Goal: Information Seeking & Learning: Learn about a topic

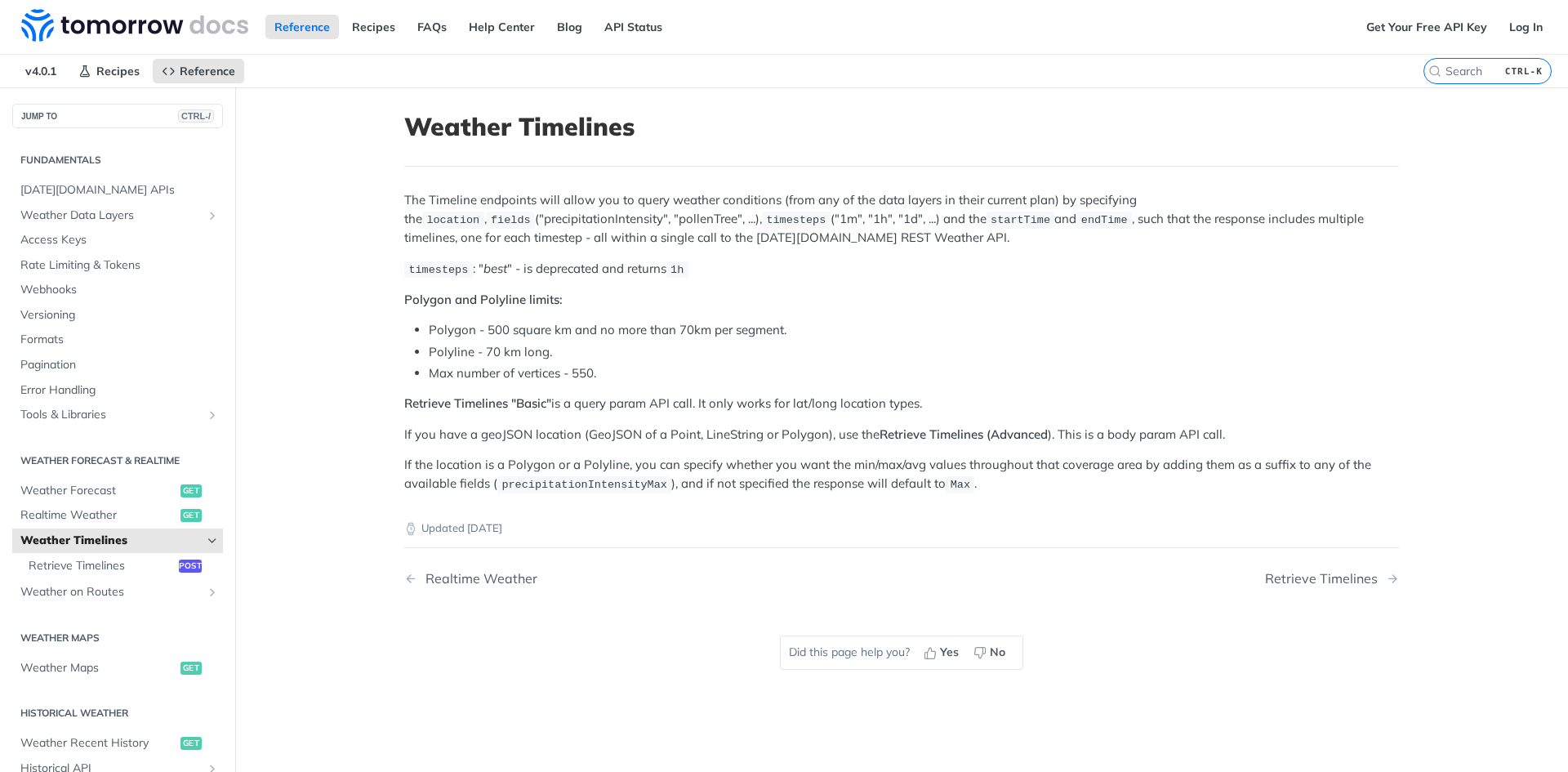
click at [366, 387] on main "JUMP TO CTRL-/ Fundamentals Tomorrow.io APIs Weather Data Layers Core Probabili…" at bounding box center [784, 473] width 1568 height 772
click at [852, 342] on li "Polyline - 70 km long." at bounding box center [914, 352] width 971 height 19
click at [131, 561] on span "Retrieve Timelines" at bounding box center [102, 565] width 146 height 16
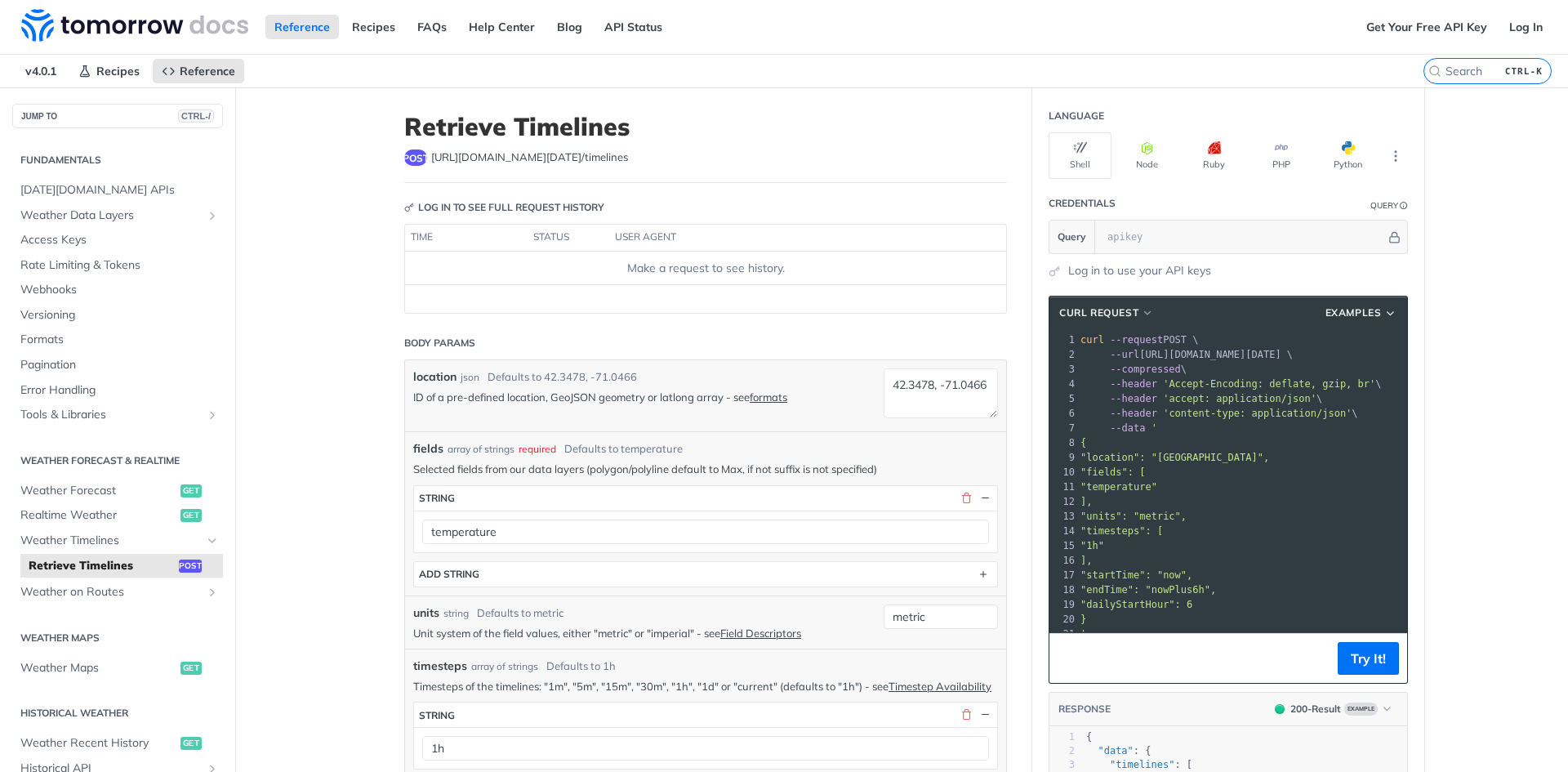
click at [1366, 306] on span "Examples" at bounding box center [1354, 313] width 56 height 15
click at [206, 541] on icon "Hide subpages for Weather Timelines" at bounding box center [212, 541] width 13 height 13
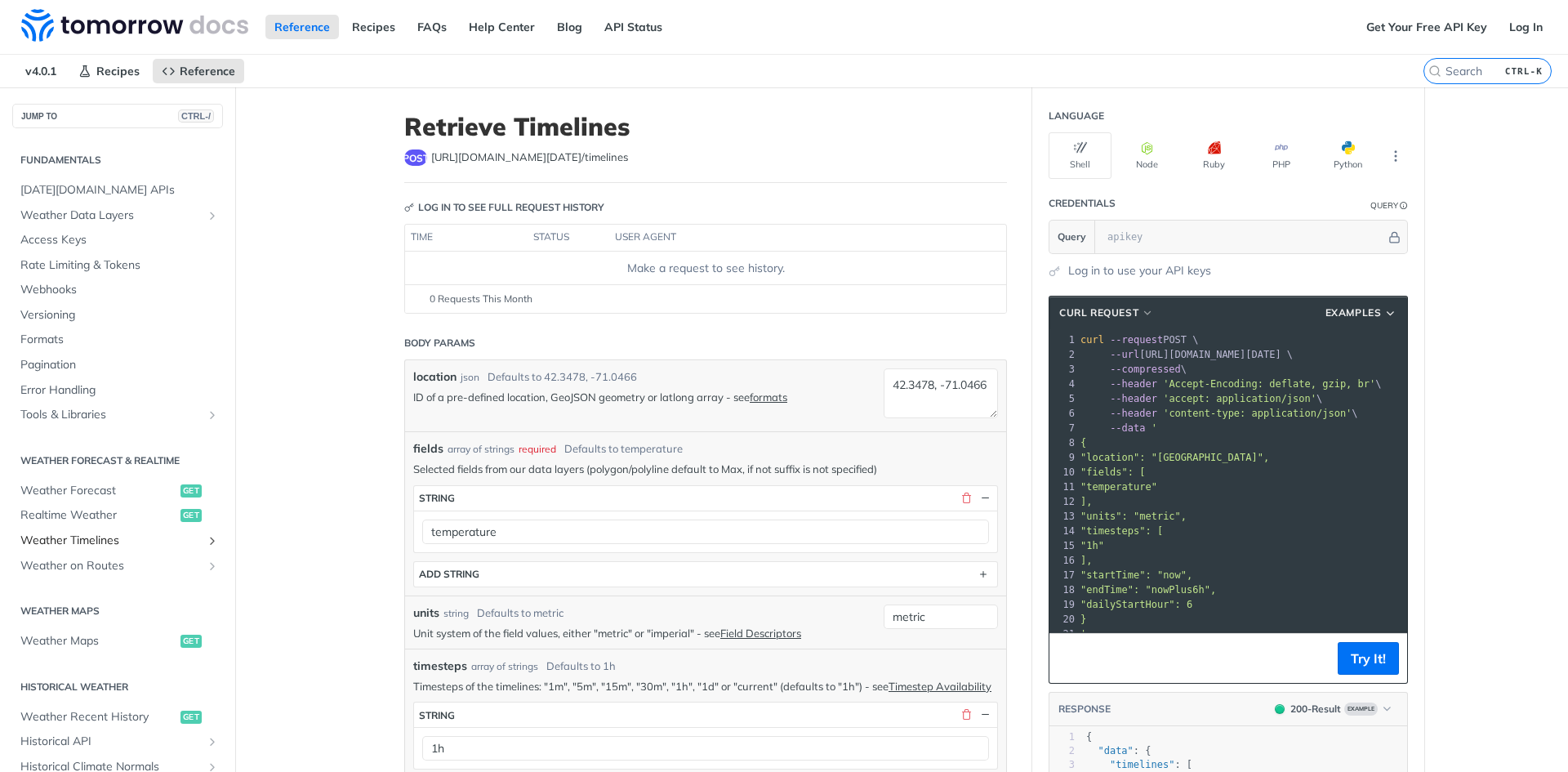
click at [206, 540] on icon "Show subpages for Weather Timelines" at bounding box center [212, 541] width 13 height 13
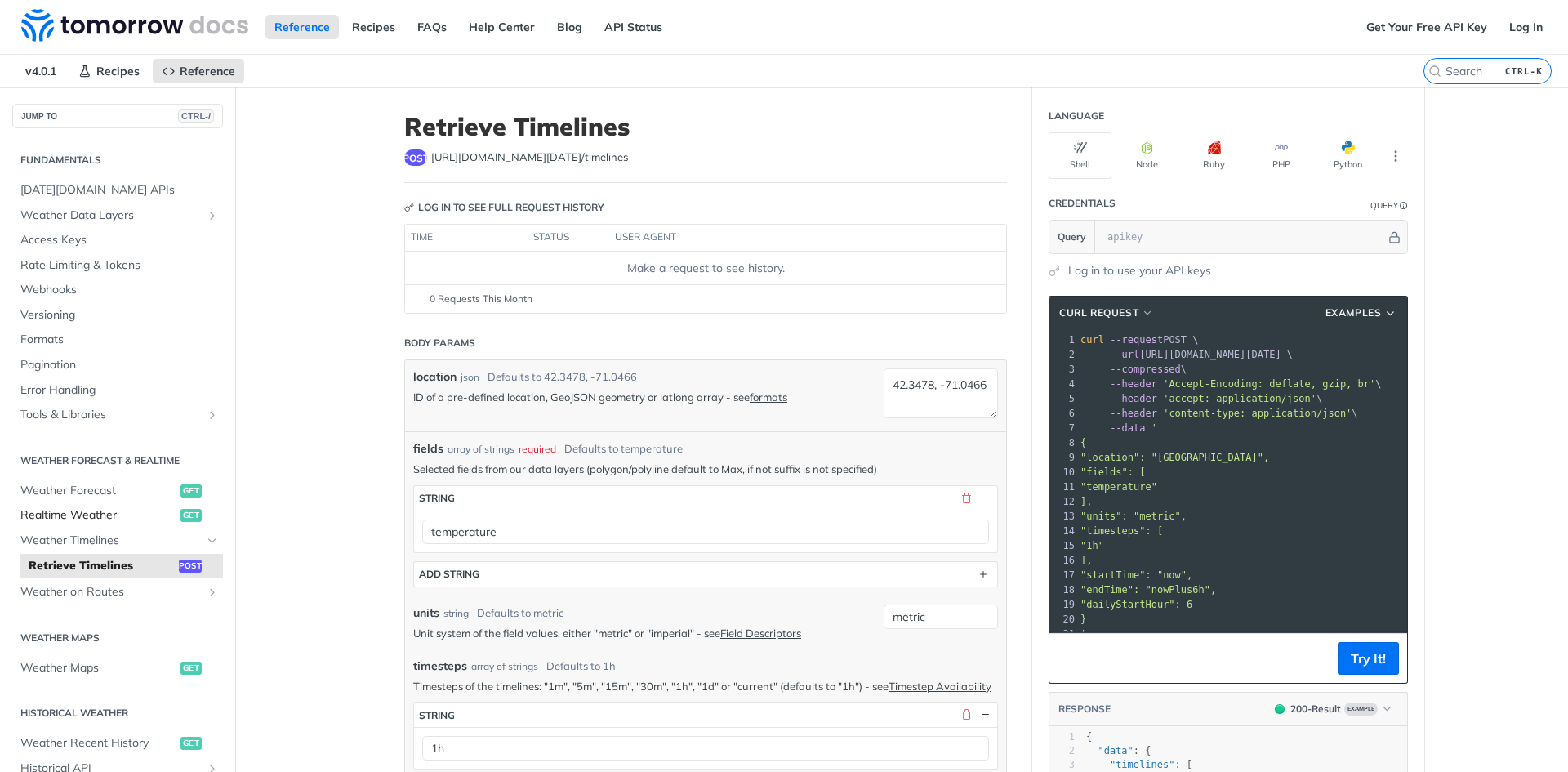
scroll to position [81, 0]
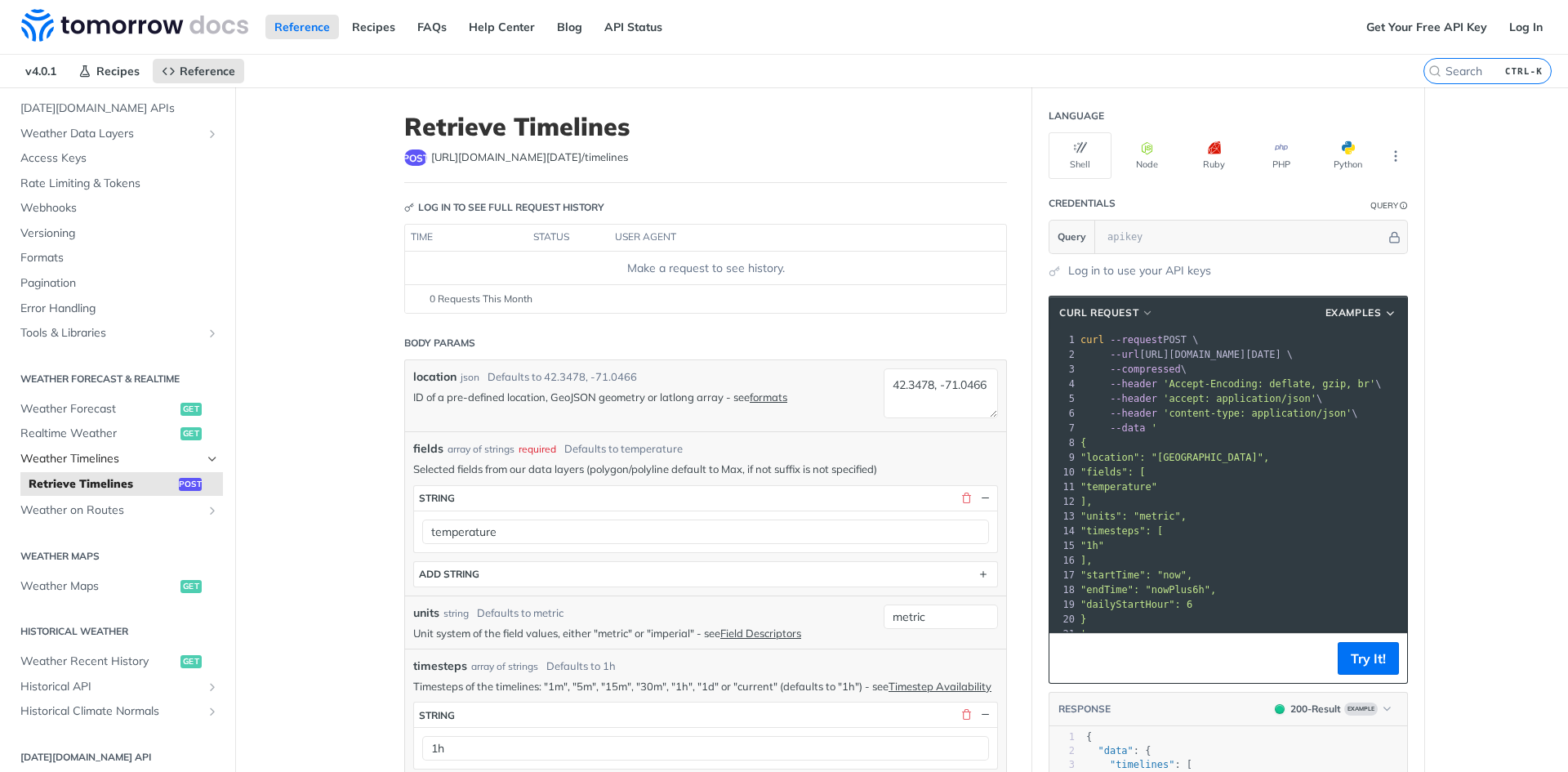
click at [100, 458] on span "Weather Timelines" at bounding box center [111, 459] width 182 height 16
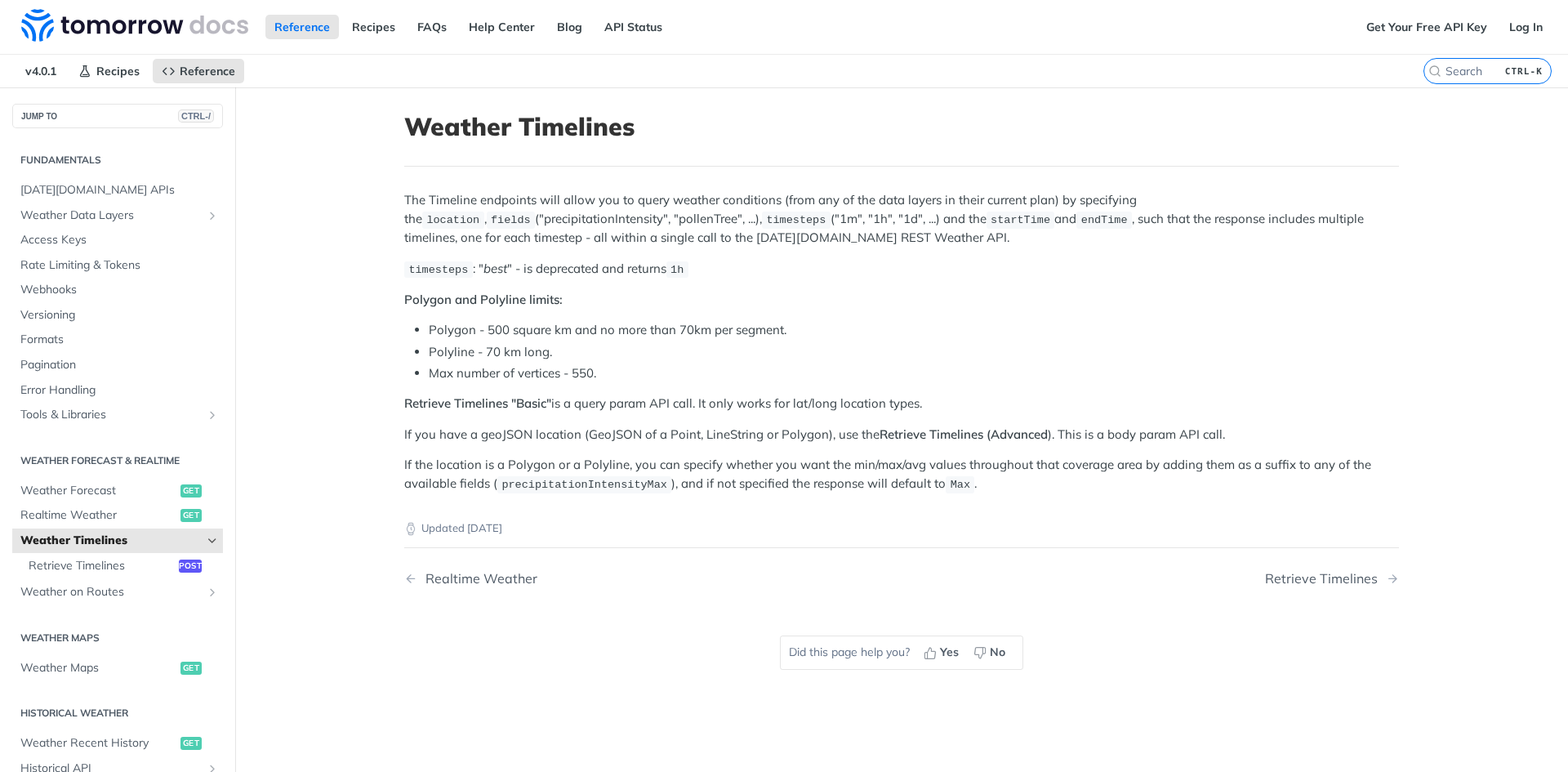
click at [315, 351] on main "JUMP TO CTRL-/ Fundamentals Tomorrow.io APIs Weather Data Layers Core Probabili…" at bounding box center [784, 473] width 1568 height 772
click at [121, 74] on span "Recipes" at bounding box center [118, 71] width 43 height 15
click at [353, 284] on main "JUMP TO CTRL-/ Fundamentals Tomorrow.io APIs Weather Data Layers Core Probabili…" at bounding box center [784, 473] width 1568 height 772
click at [70, 115] on button "JUMP TO CTRL-/" at bounding box center [117, 116] width 211 height 24
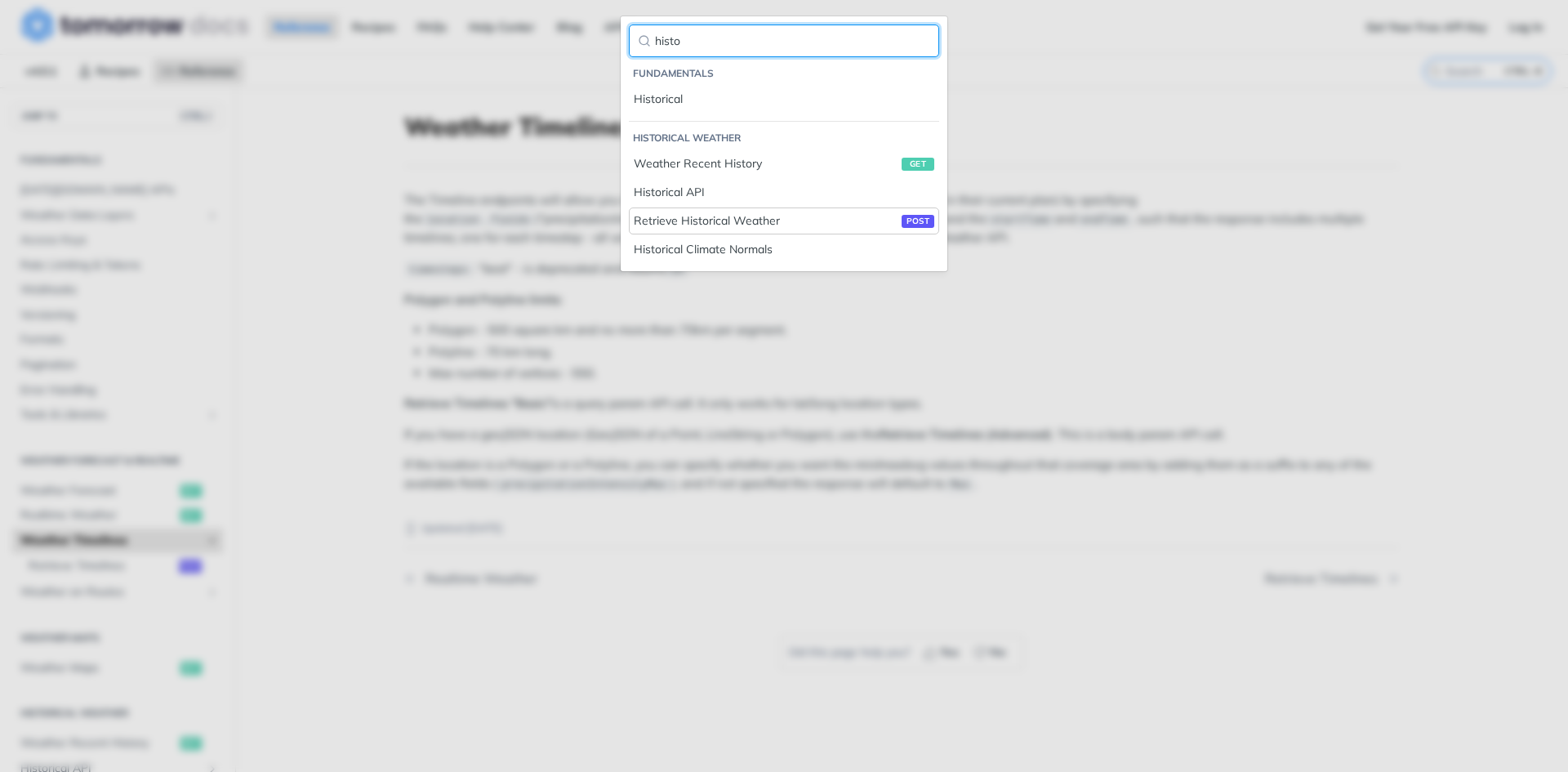
type input "histo"
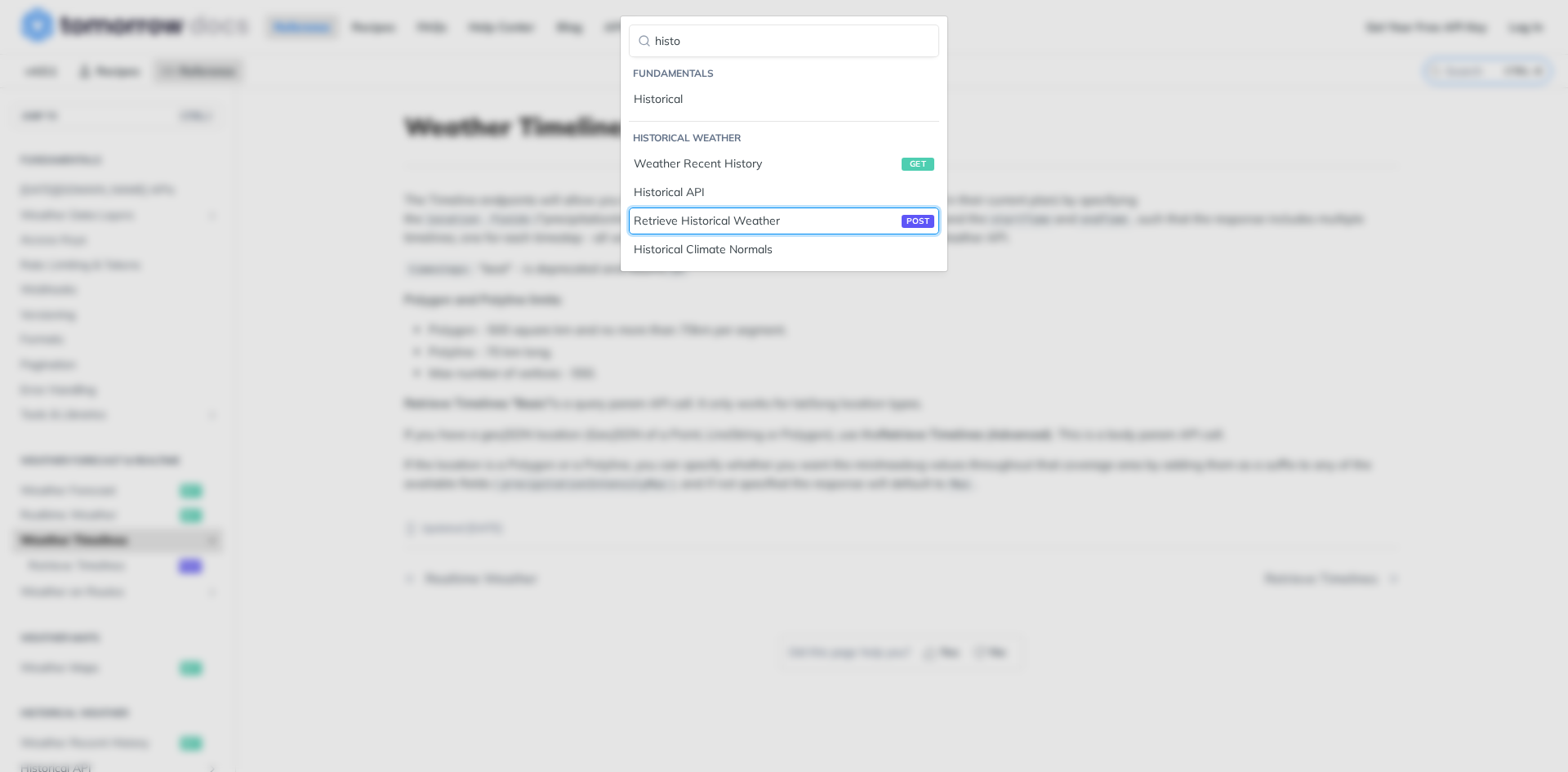
click at [798, 218] on div "Retrieve Historical Weather post" at bounding box center [784, 221] width 300 height 17
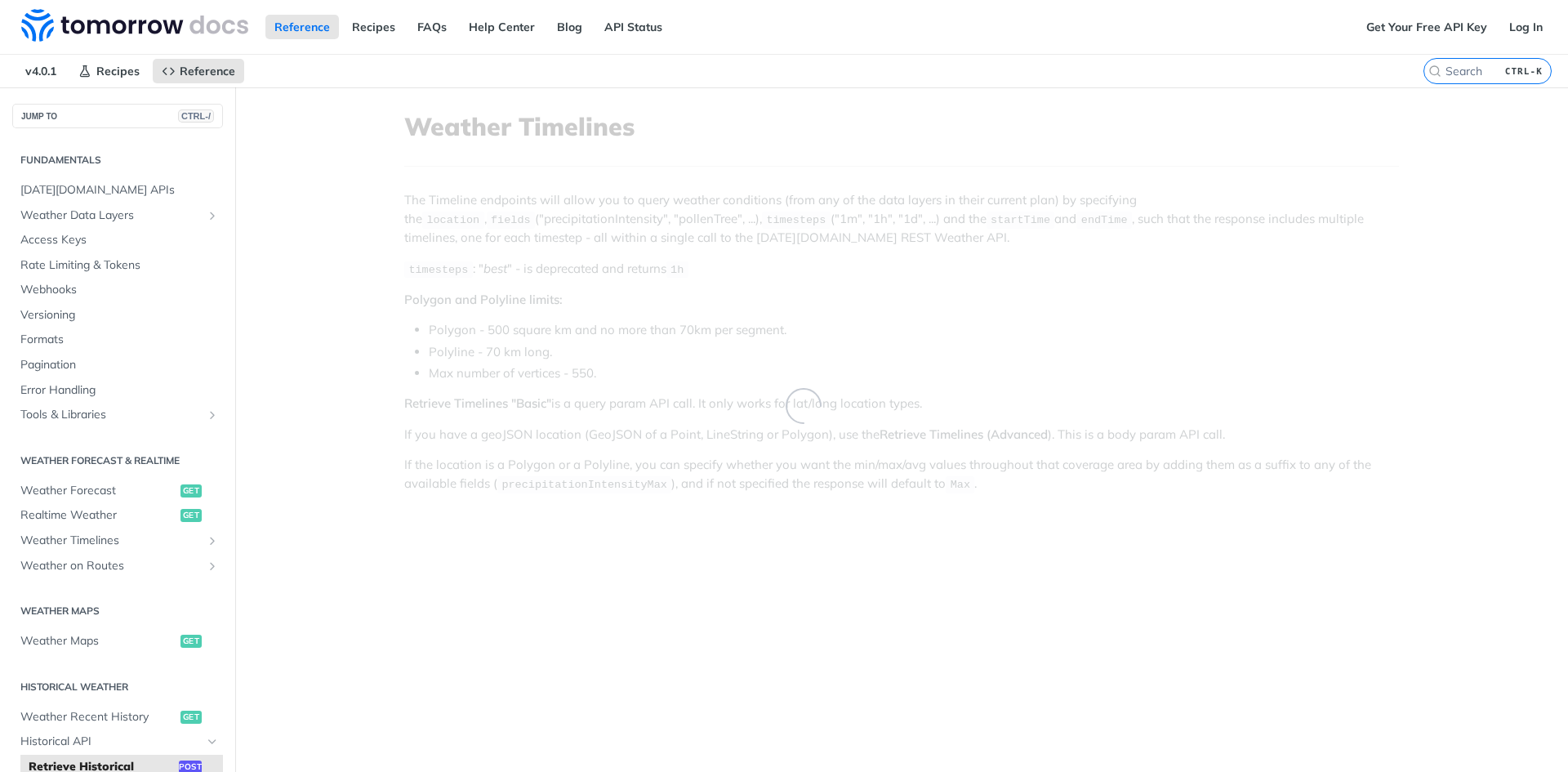
scroll to position [356, 0]
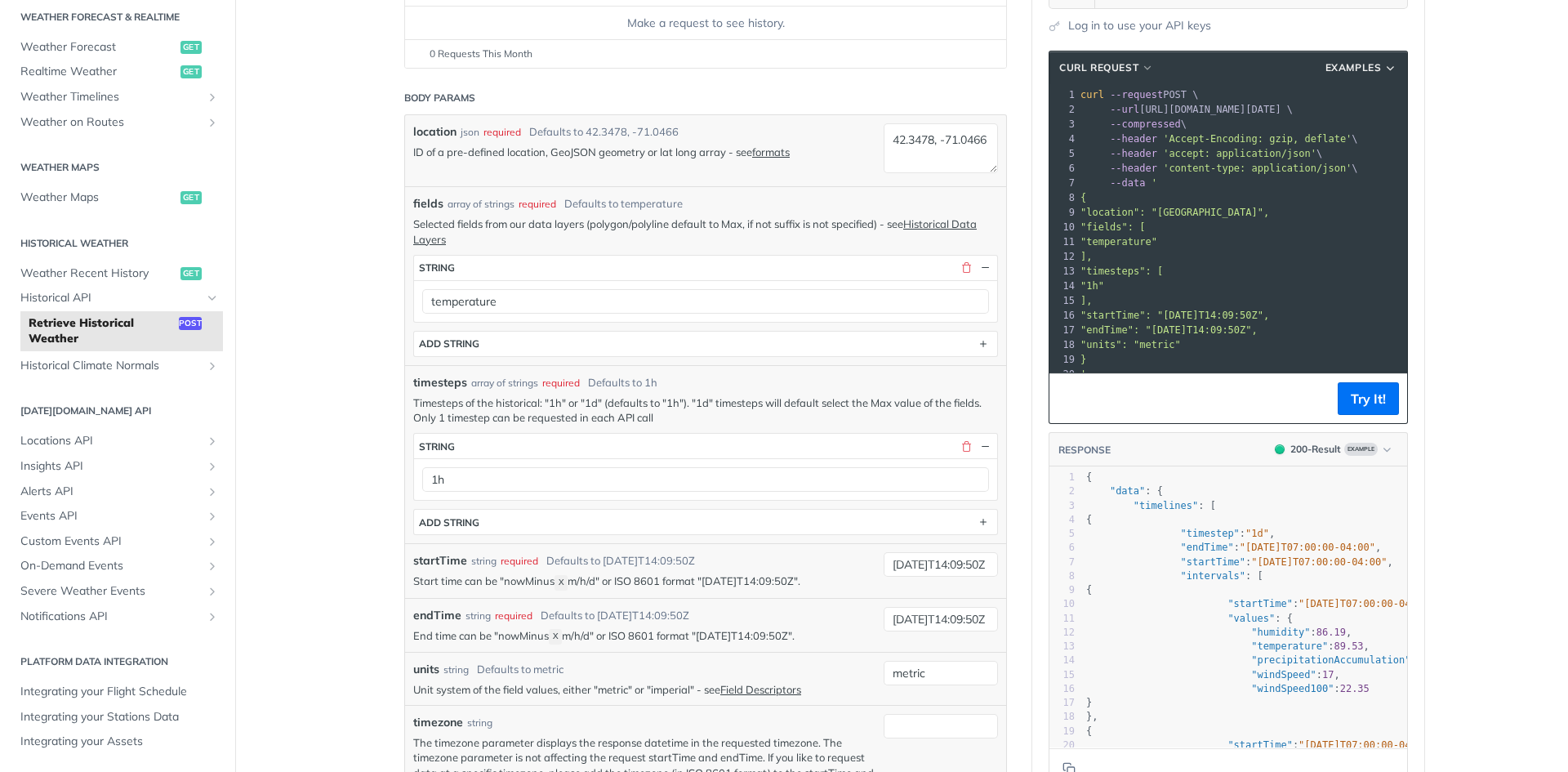
scroll to position [0, 0]
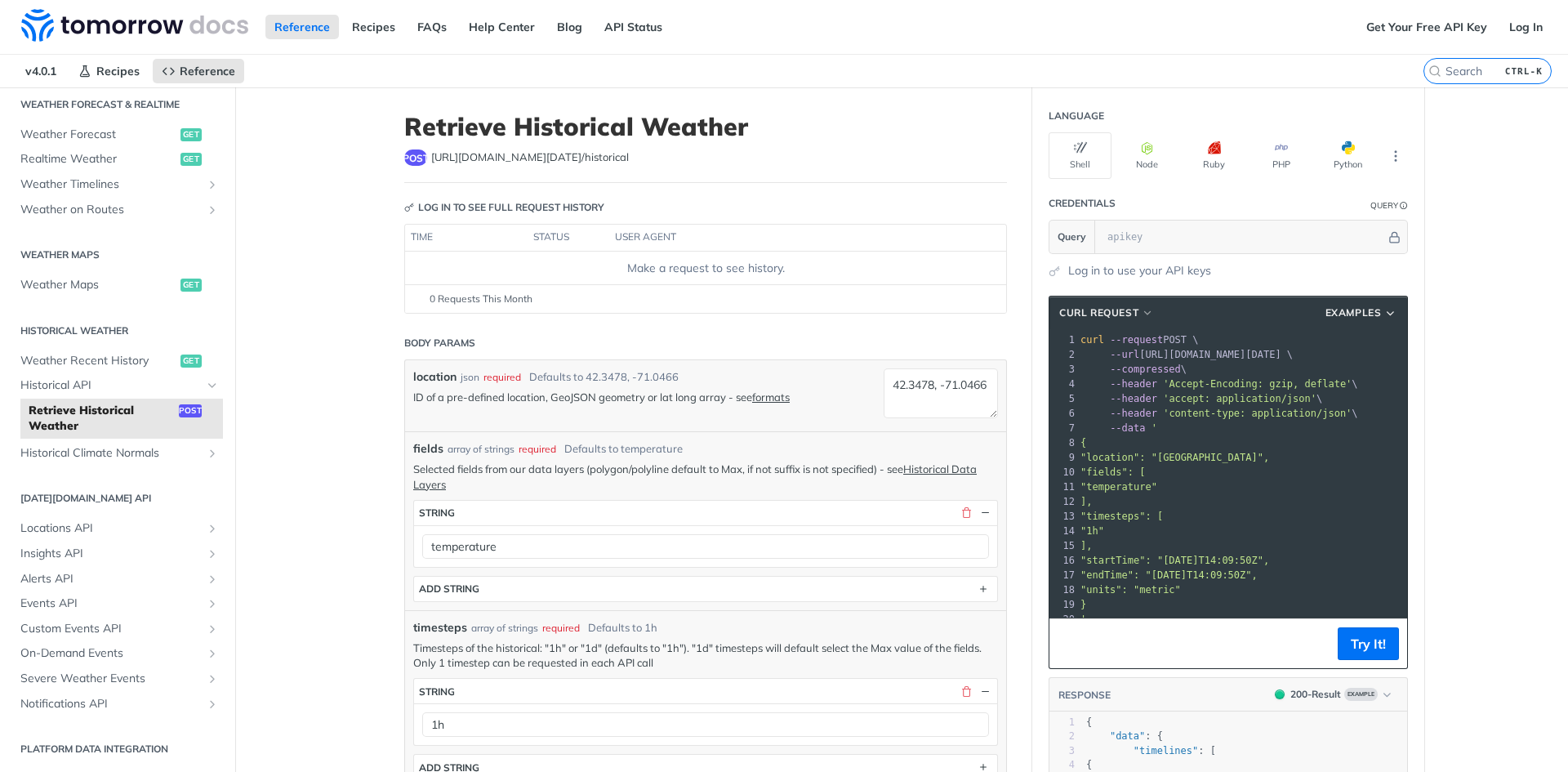
click at [191, 454] on link "Historical Climate Normals" at bounding box center [117, 453] width 211 height 24
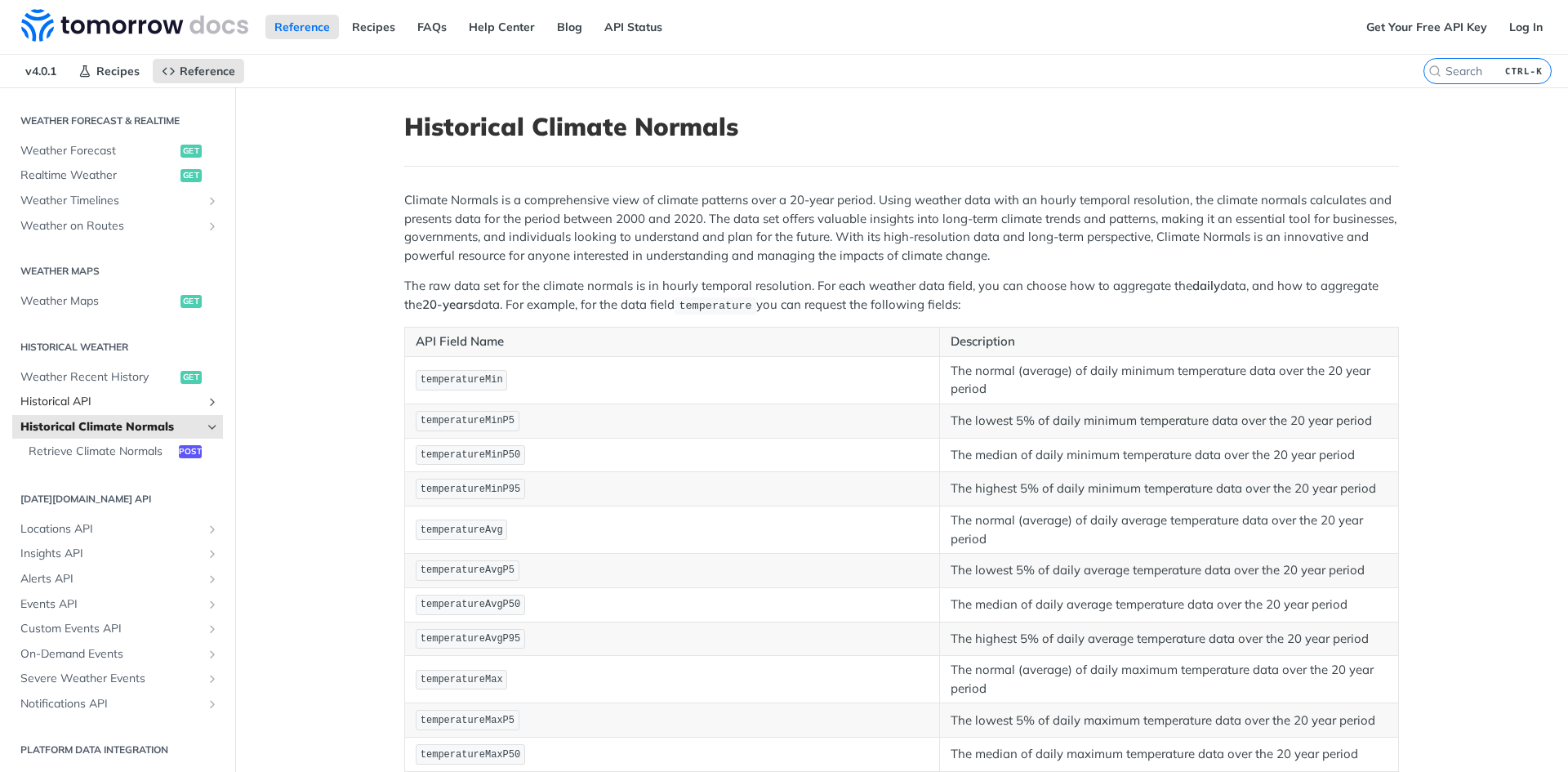
scroll to position [274, 0]
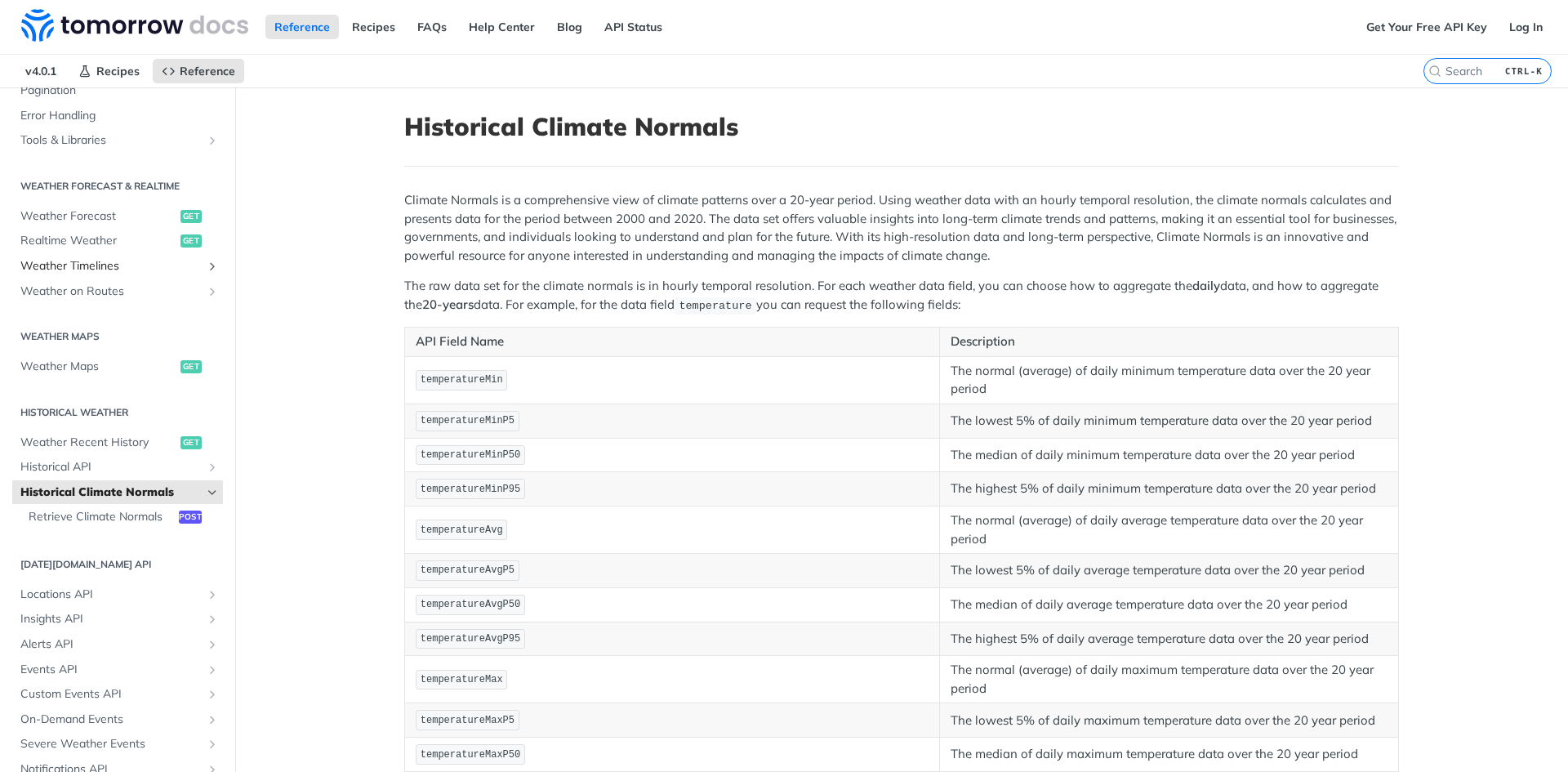
click at [157, 262] on span "Weather Timelines" at bounding box center [111, 266] width 182 height 16
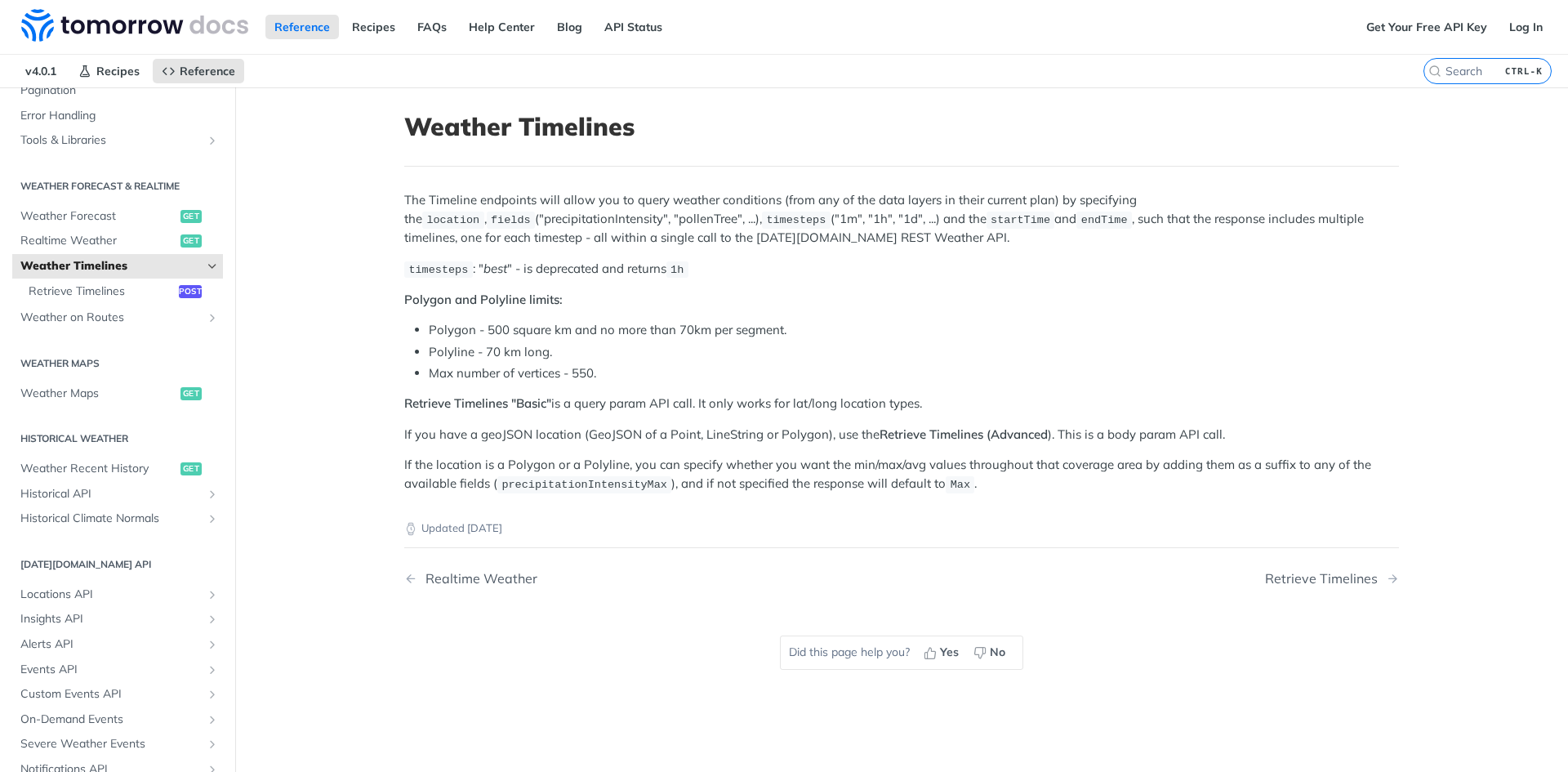
click at [359, 350] on main "JUMP TO CTRL-/ Fundamentals Tomorrow.io APIs Weather Data Layers Core Probabili…" at bounding box center [784, 473] width 1568 height 772
click at [1445, 74] on input "CTRL-K" at bounding box center [1468, 71] width 167 height 15
drag, startPoint x: 413, startPoint y: 121, endPoint x: 711, endPoint y: 121, distance: 298.0
click at [711, 121] on h1 "Weather Timelines" at bounding box center [901, 126] width 995 height 29
copy h1 "Weather Timelines"
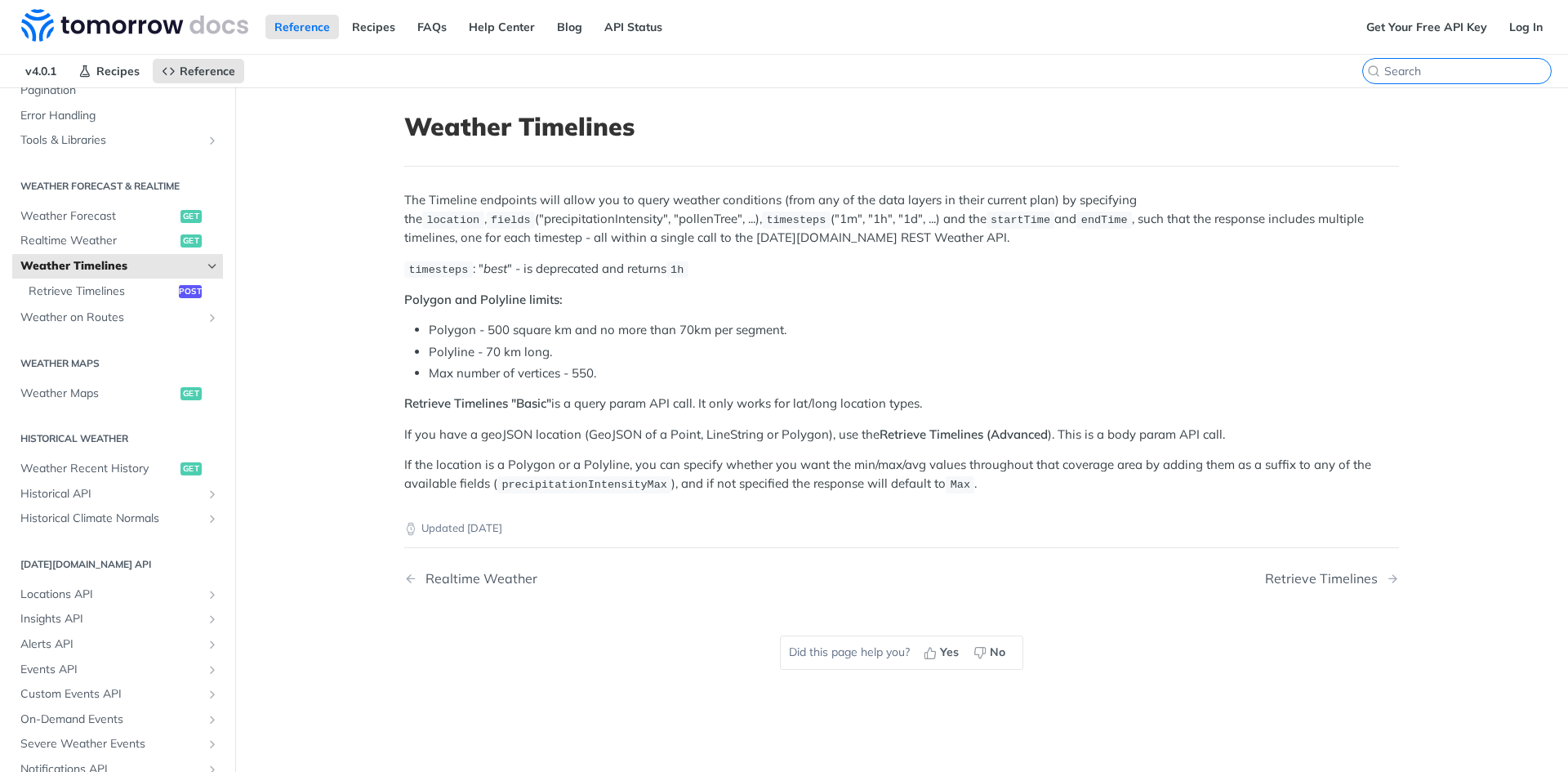
click at [1451, 69] on input "search" at bounding box center [1468, 71] width 167 height 15
paste input "Weather Timelines"
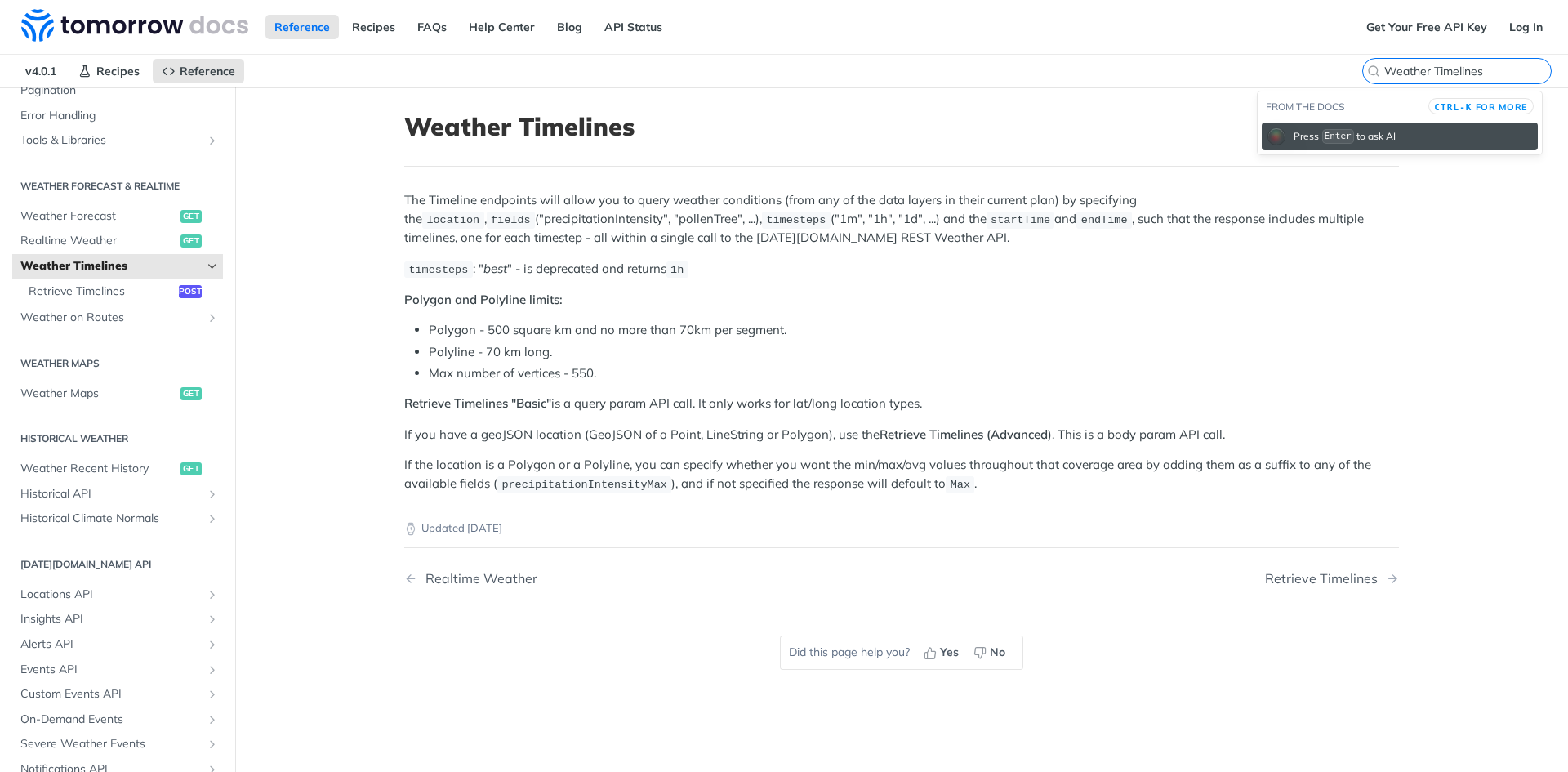
type input "Weather Timelines"
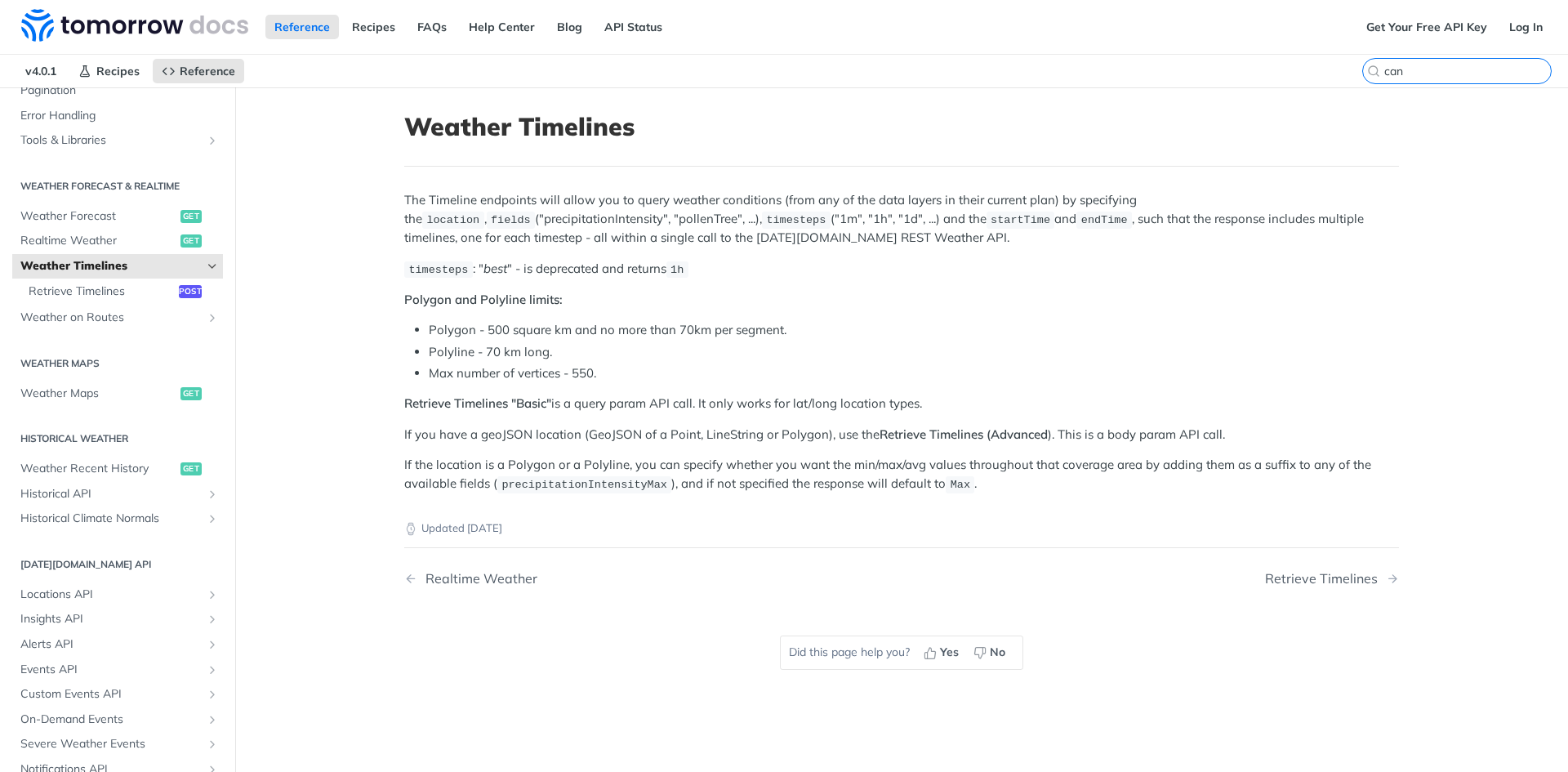
paste input "Weather Timelines"
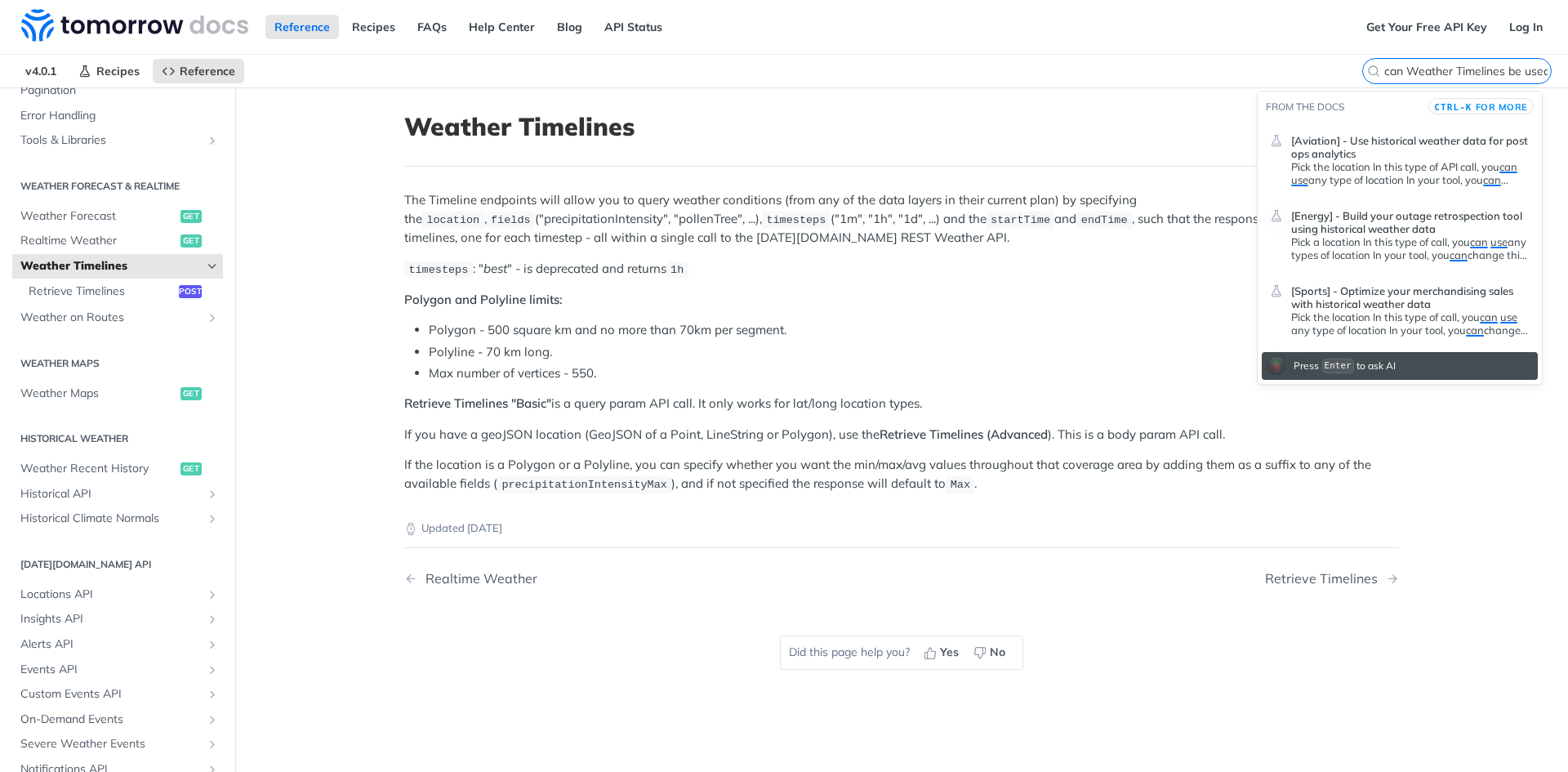
click at [1491, 70] on input "can Weather Timelines be used for weather history data? Up to" at bounding box center [1468, 71] width 167 height 15
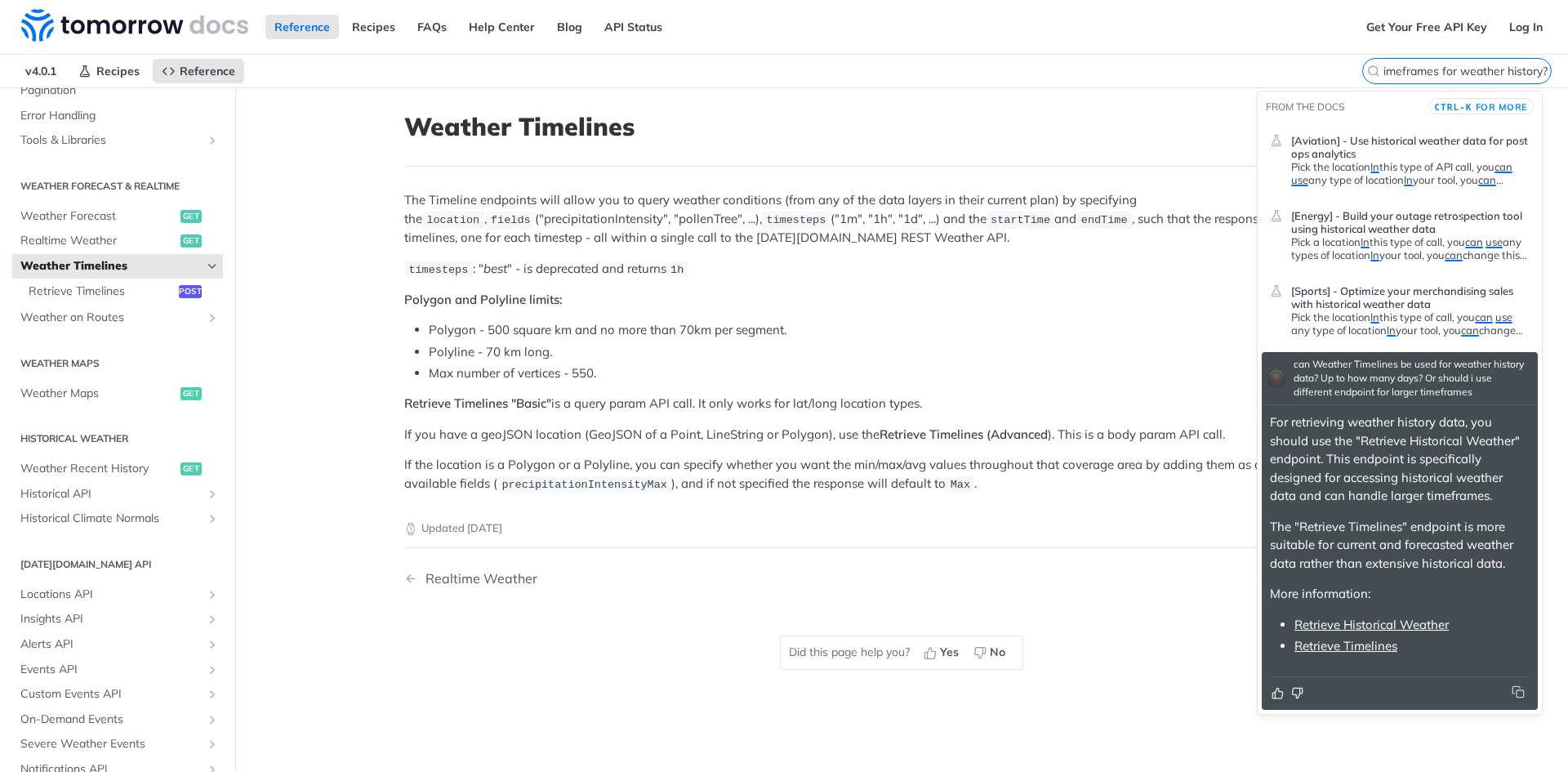
type input "can Weather Timelines be used for weather history data? Up to how many days? Or…"
click at [1125, 93] on article "Weather Timelines The Timeline endpoints will allow you to query weather condit…" at bounding box center [901, 473] width 1046 height 772
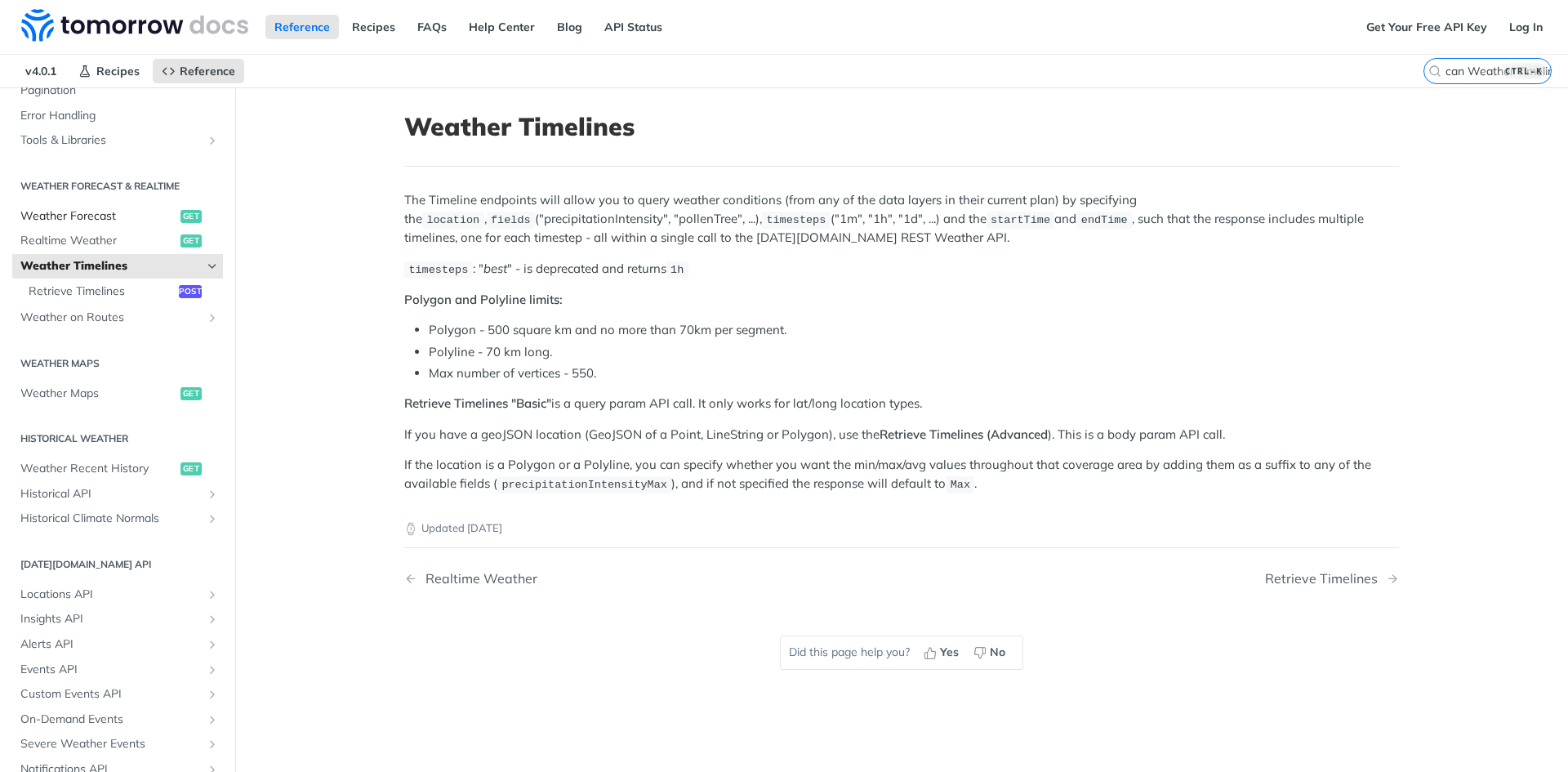
scroll to position [111, 0]
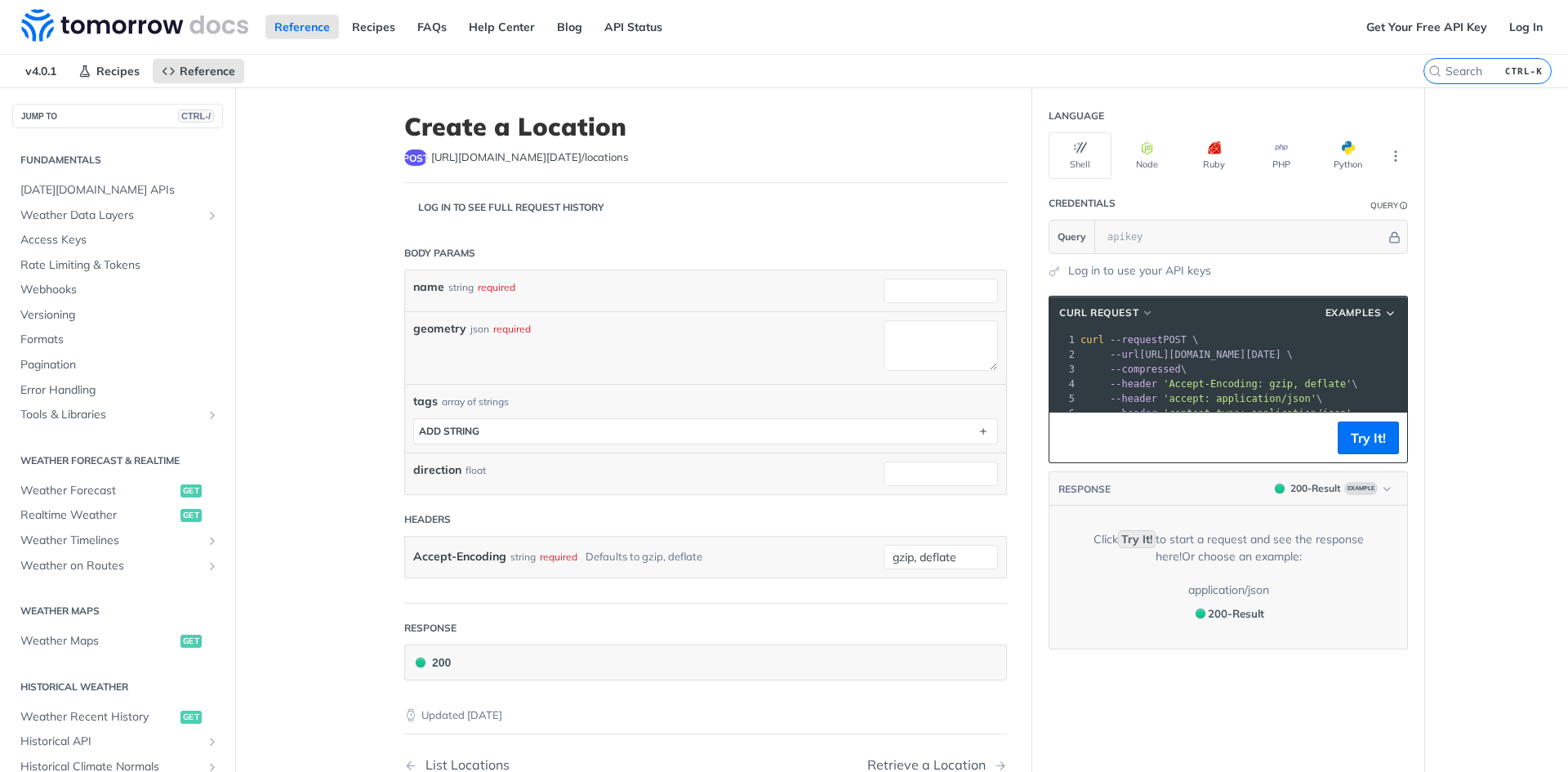
scroll to position [313, 0]
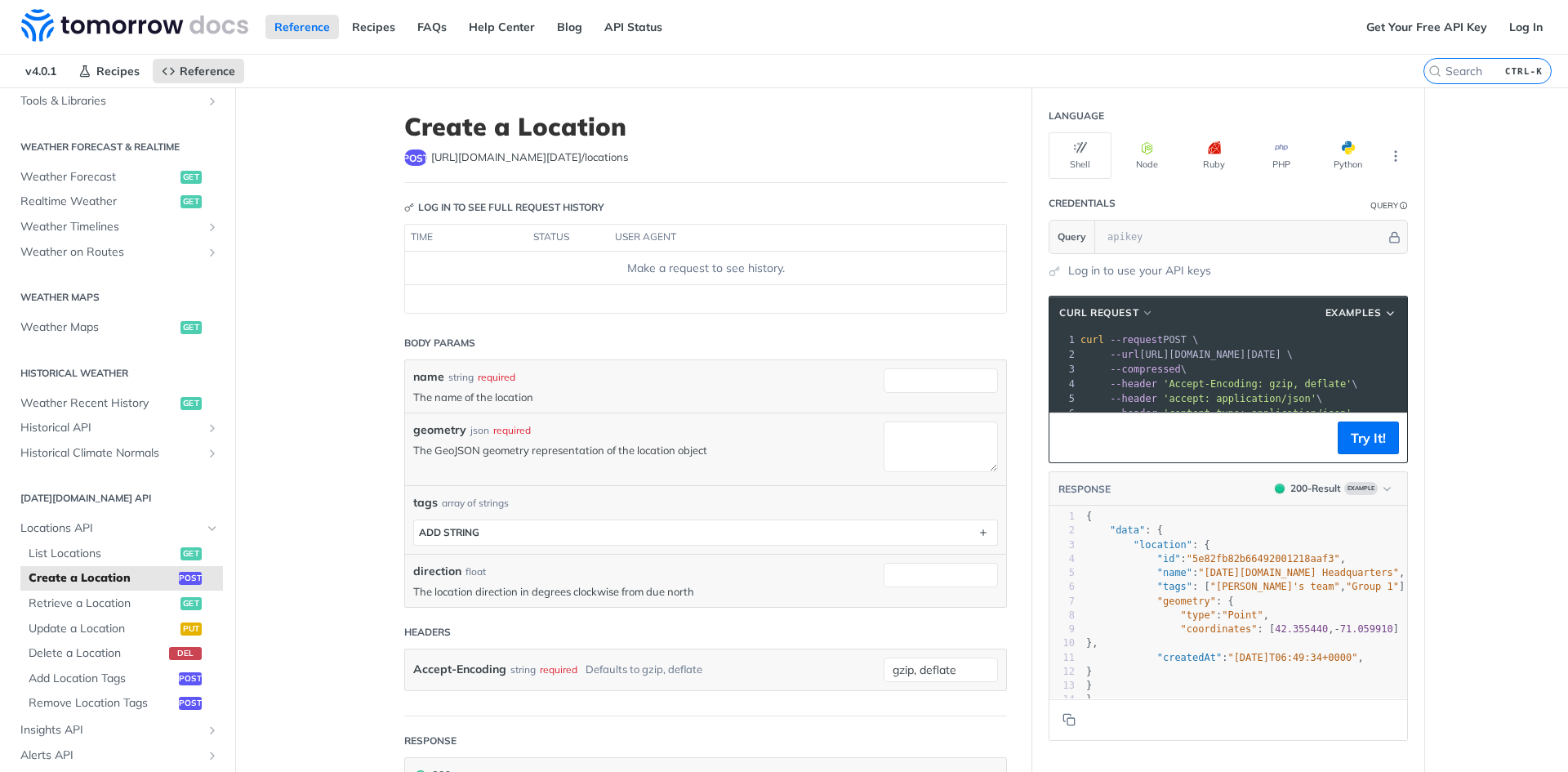
click at [362, 257] on main "JUMP TO CTRL-/ Fundamentals Tomorrow.io APIs Weather Data Layers Core Probabili…" at bounding box center [784, 606] width 1568 height 1040
click at [372, 291] on main "JUMP TO CTRL-/ Fundamentals Tomorrow.io APIs Weather Data Layers Core Probabili…" at bounding box center [784, 606] width 1568 height 1040
click at [356, 279] on main "JUMP TO CTRL-/ Fundamentals Tomorrow.io APIs Weather Data Layers Core Probabili…" at bounding box center [784, 606] width 1568 height 1040
click at [1033, 261] on section "Credentials Query Query Log in to use your API keys" at bounding box center [1228, 233] width 392 height 93
click at [357, 302] on main "JUMP TO CTRL-/ Fundamentals Tomorrow.io APIs Weather Data Layers Core Probabili…" at bounding box center [784, 606] width 1568 height 1040
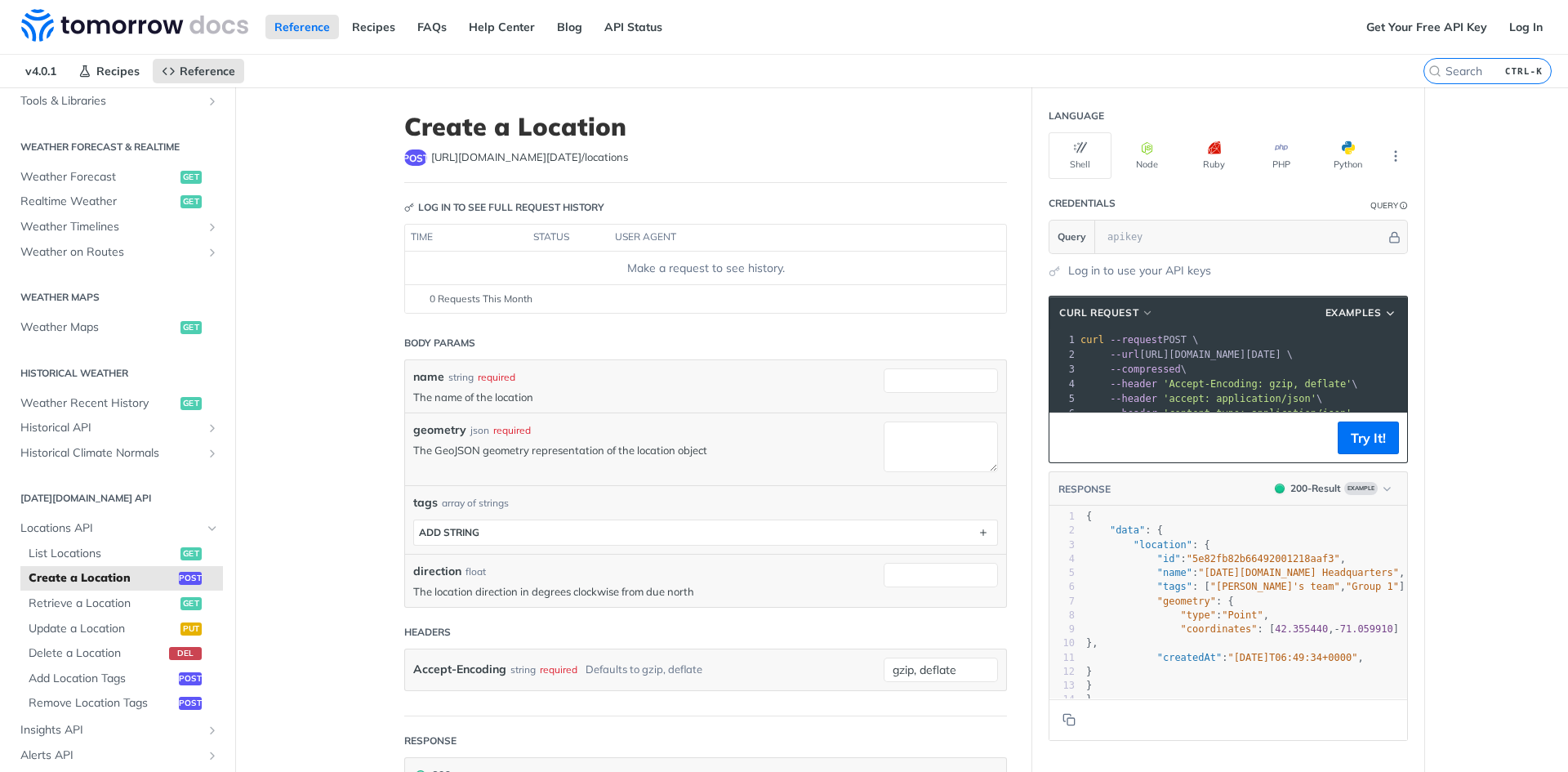
scroll to position [0, 0]
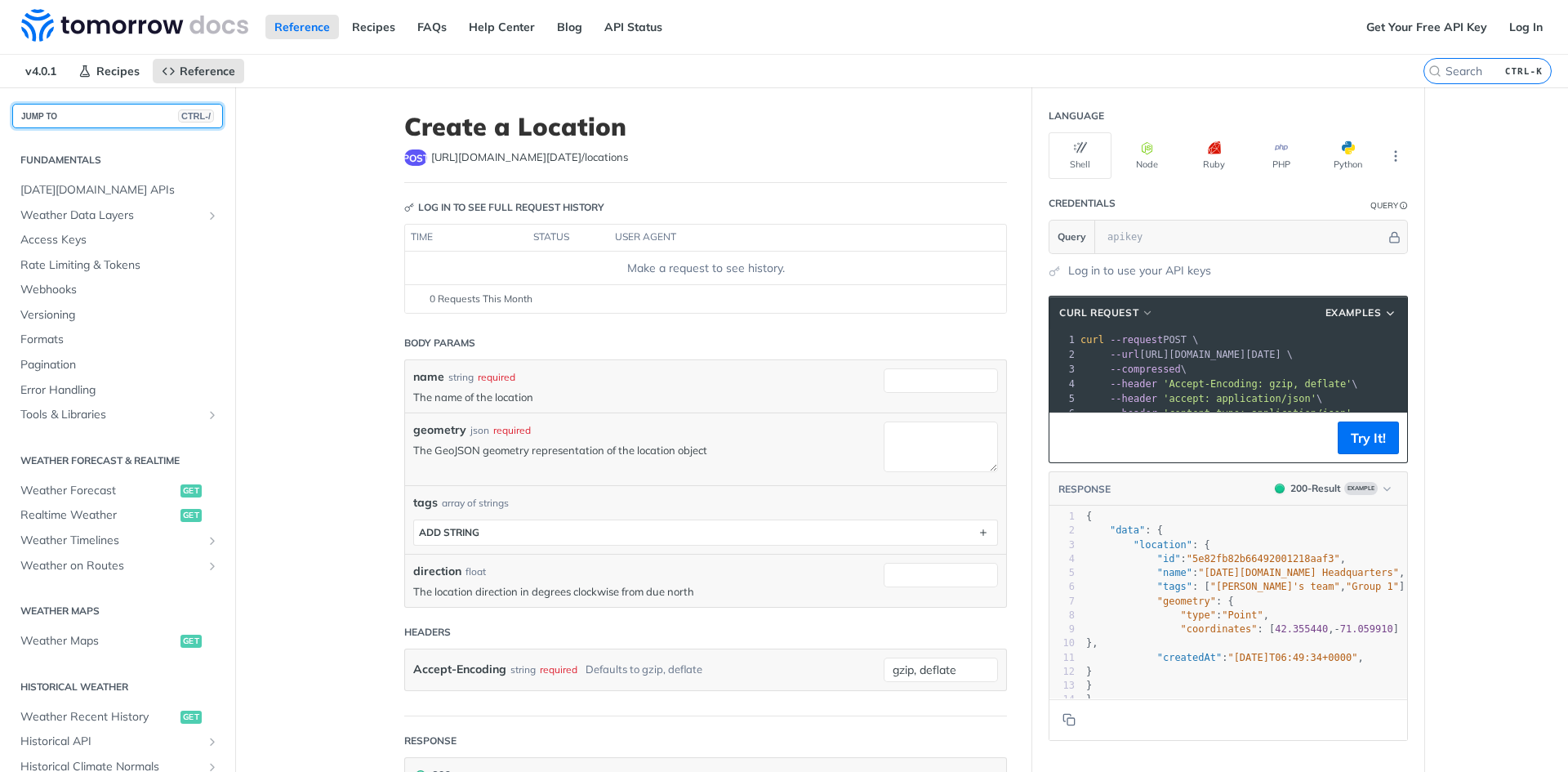
click at [111, 113] on button "JUMP TO CTRL-/" at bounding box center [117, 116] width 211 height 24
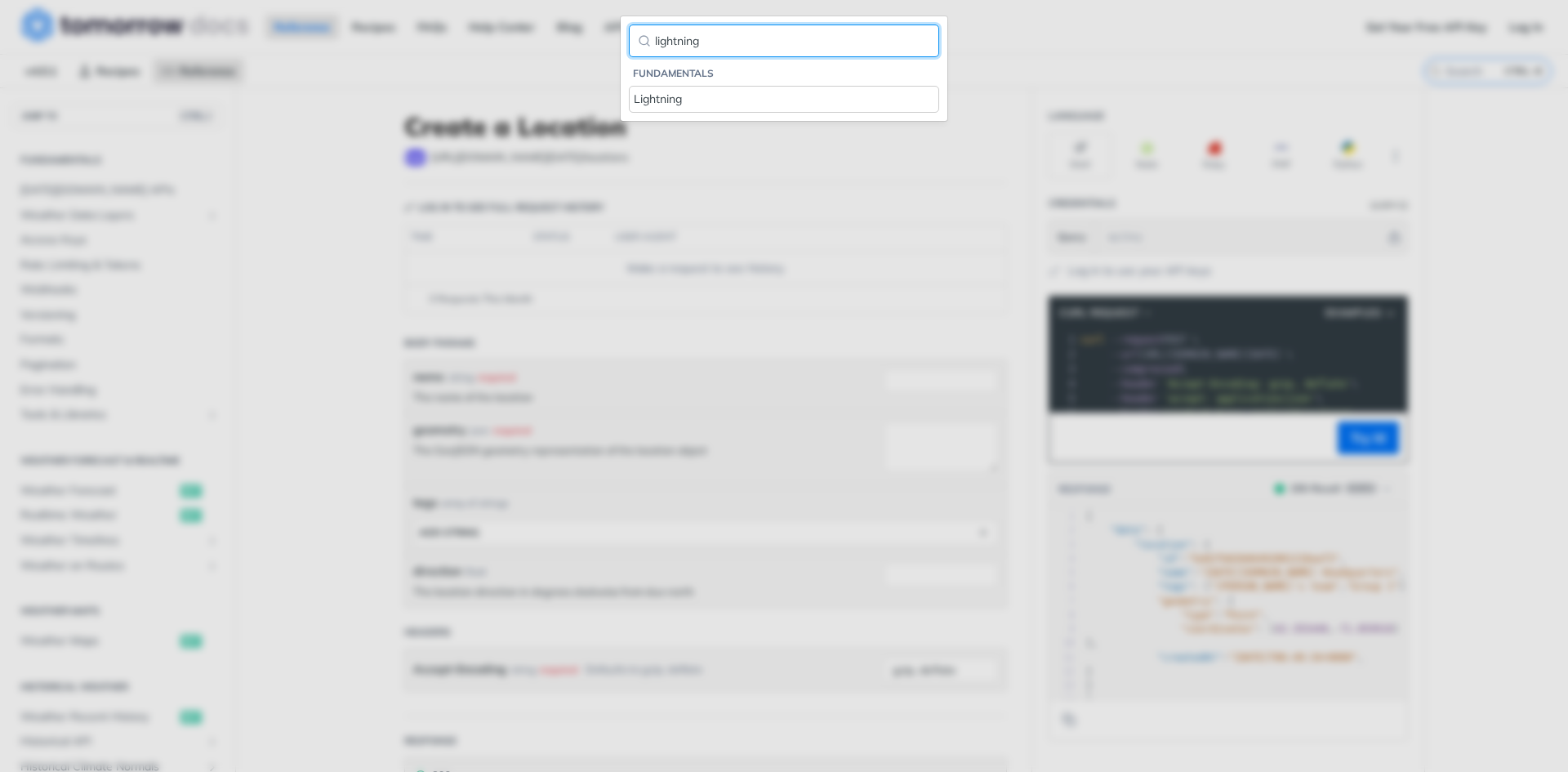
type input "lightning"
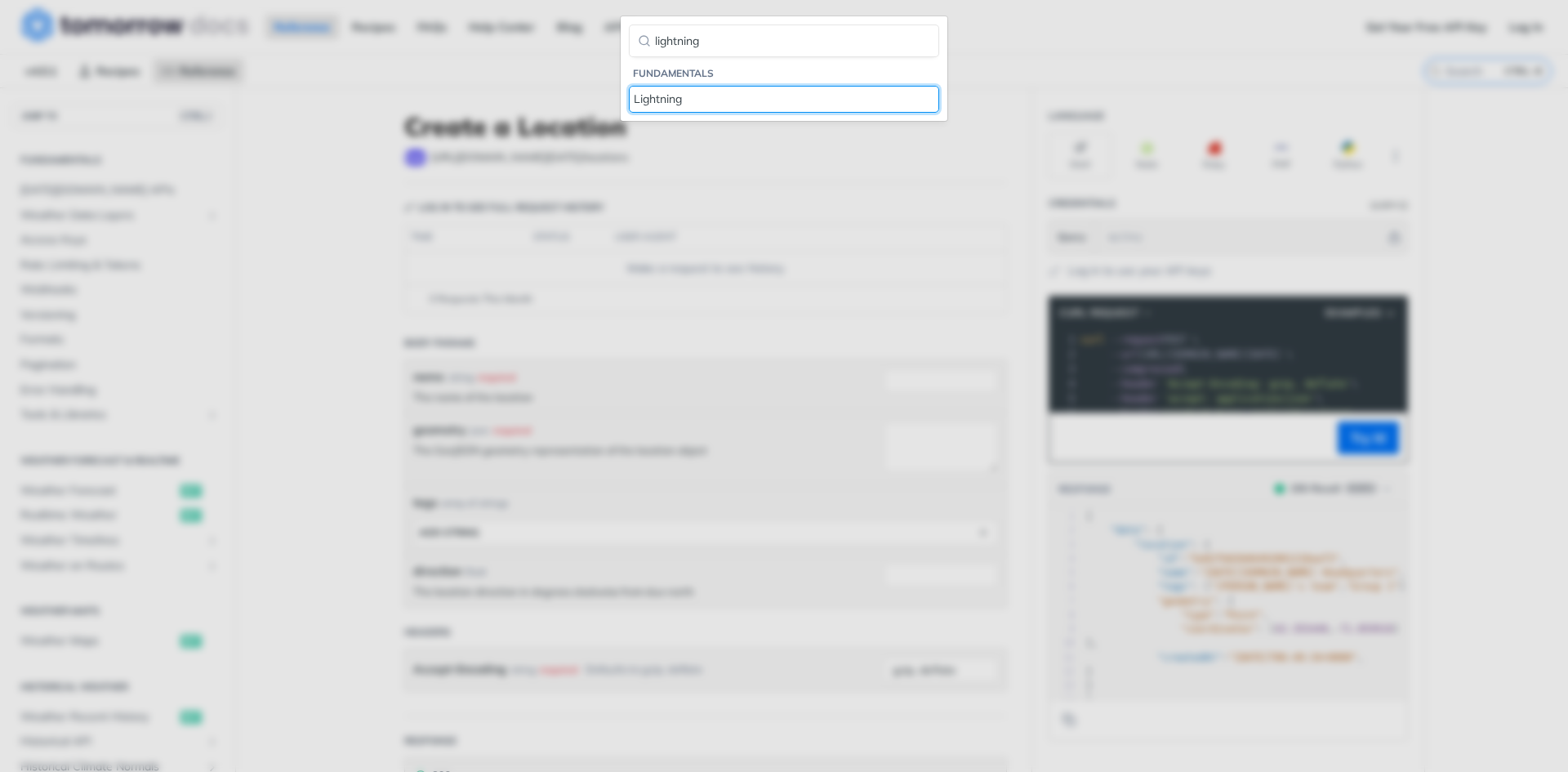
click at [672, 97] on div "Lightning" at bounding box center [784, 99] width 300 height 17
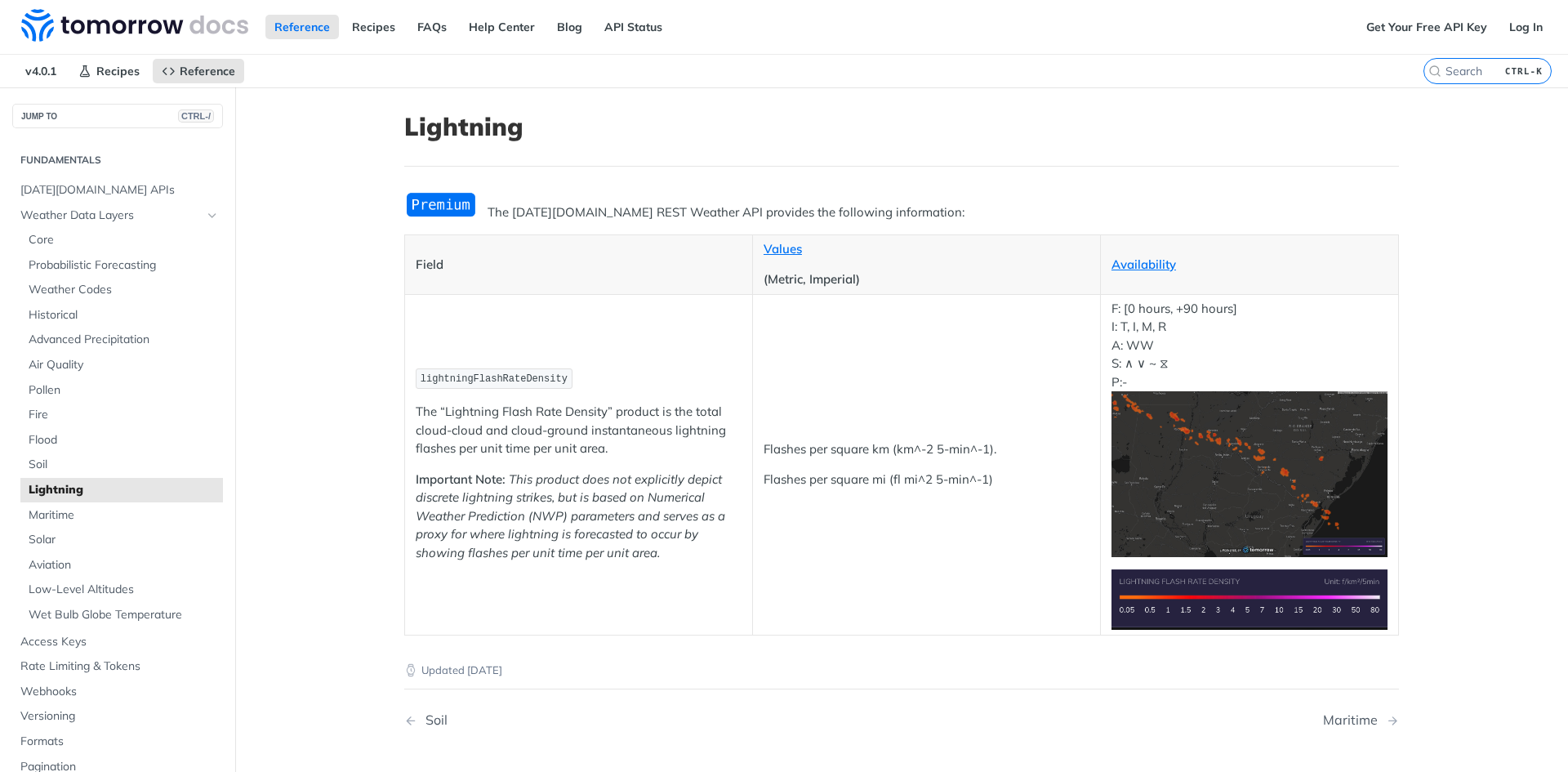
click at [336, 313] on main "JUMP TO CTRL-/ Fundamentals Tomorrow.io APIs Weather Data Layers Core Probabili…" at bounding box center [784, 477] width 1568 height 780
click at [354, 326] on main "JUMP TO CTRL-/ Fundamentals Tomorrow.io APIs Weather Data Layers Core Probabili…" at bounding box center [784, 477] width 1568 height 780
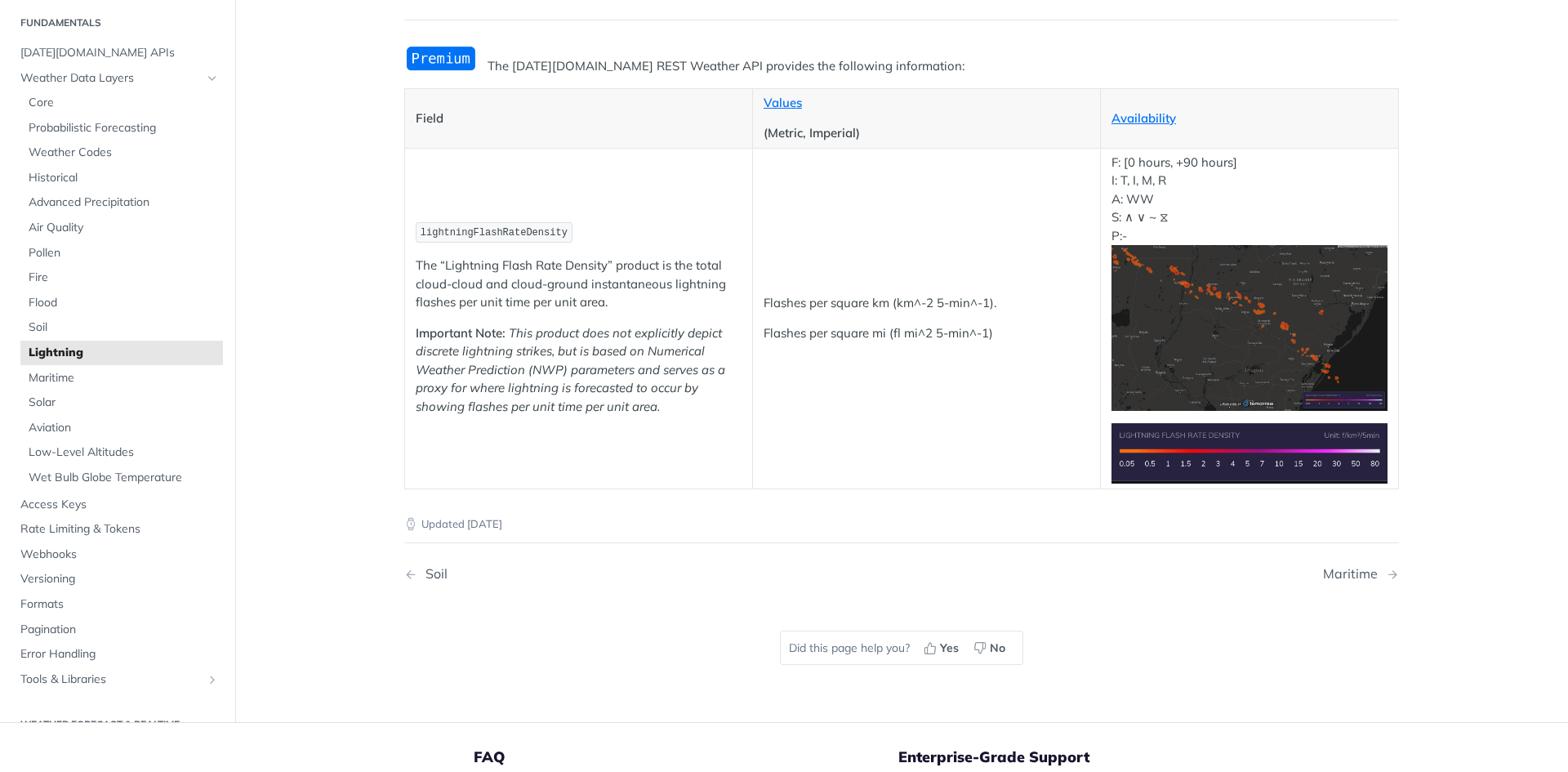
scroll to position [65, 0]
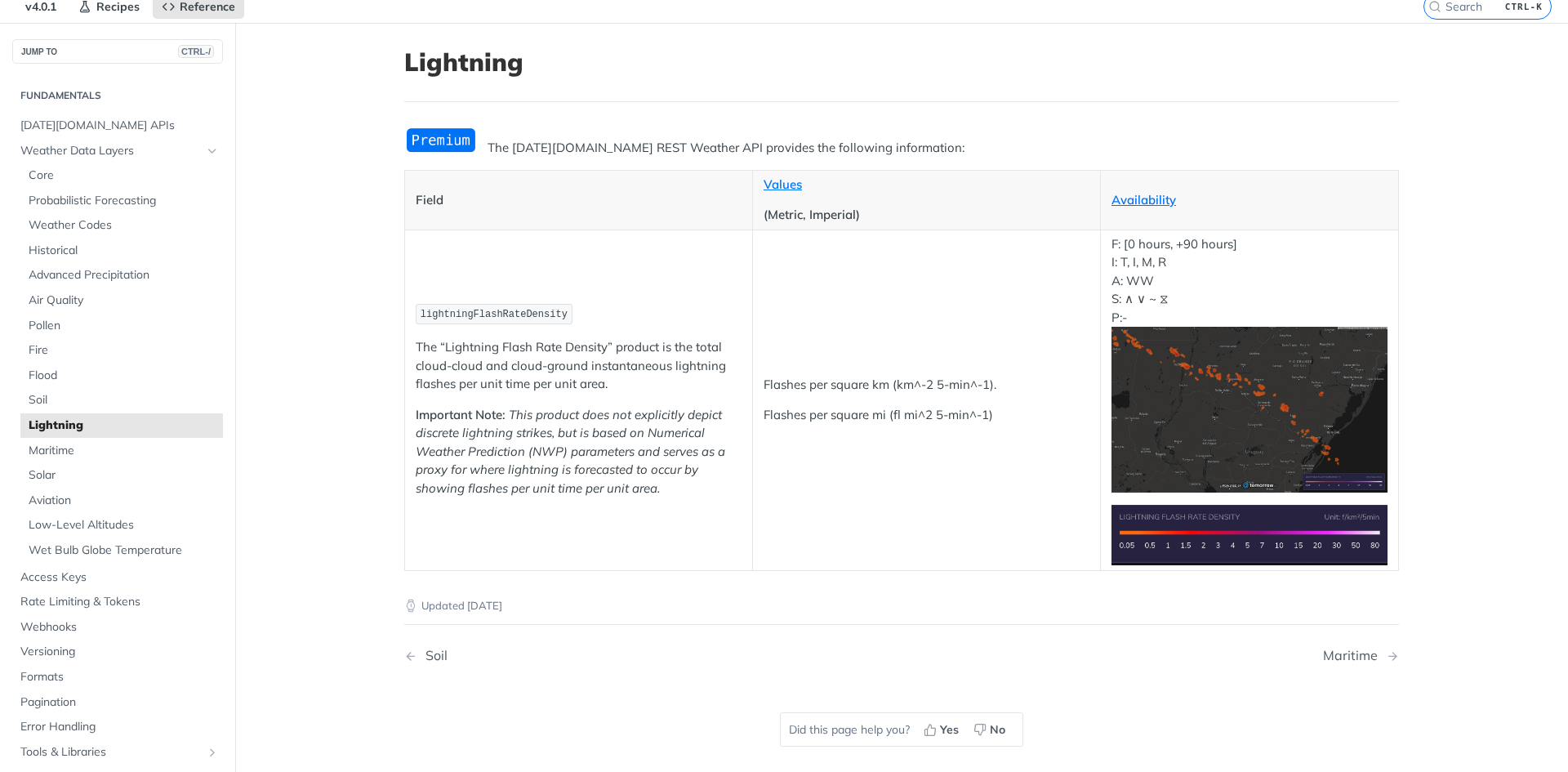
click at [379, 312] on article "Lightning The Tomorrow.io REST Weather API provides the following information: …" at bounding box center [901, 413] width 1046 height 780
click at [1477, 336] on main "JUMP TO CTRL-/ Fundamentals Tomorrow.io APIs Weather Data Layers Core Probabili…" at bounding box center [784, 413] width 1568 height 780
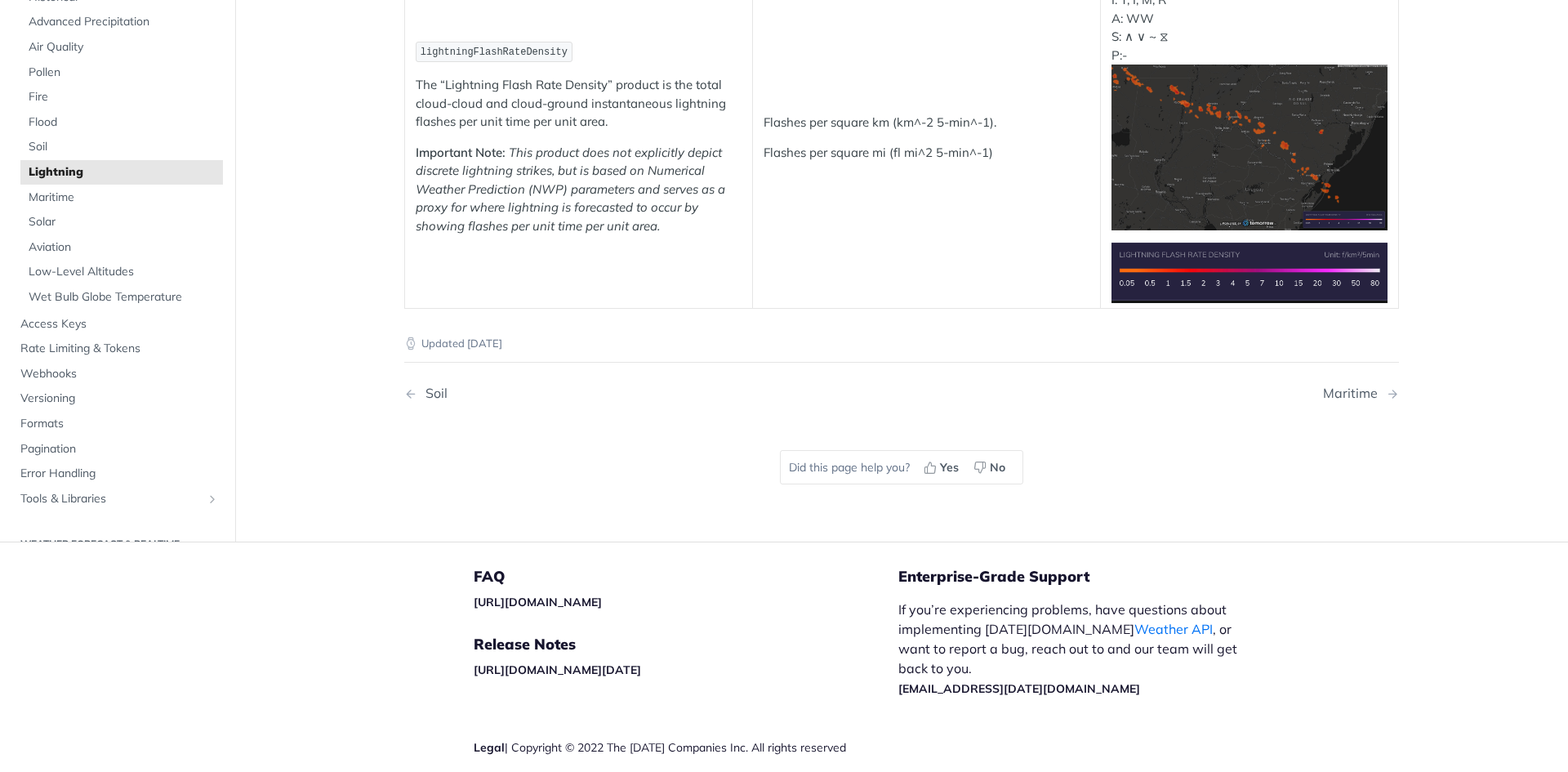
scroll to position [81, 0]
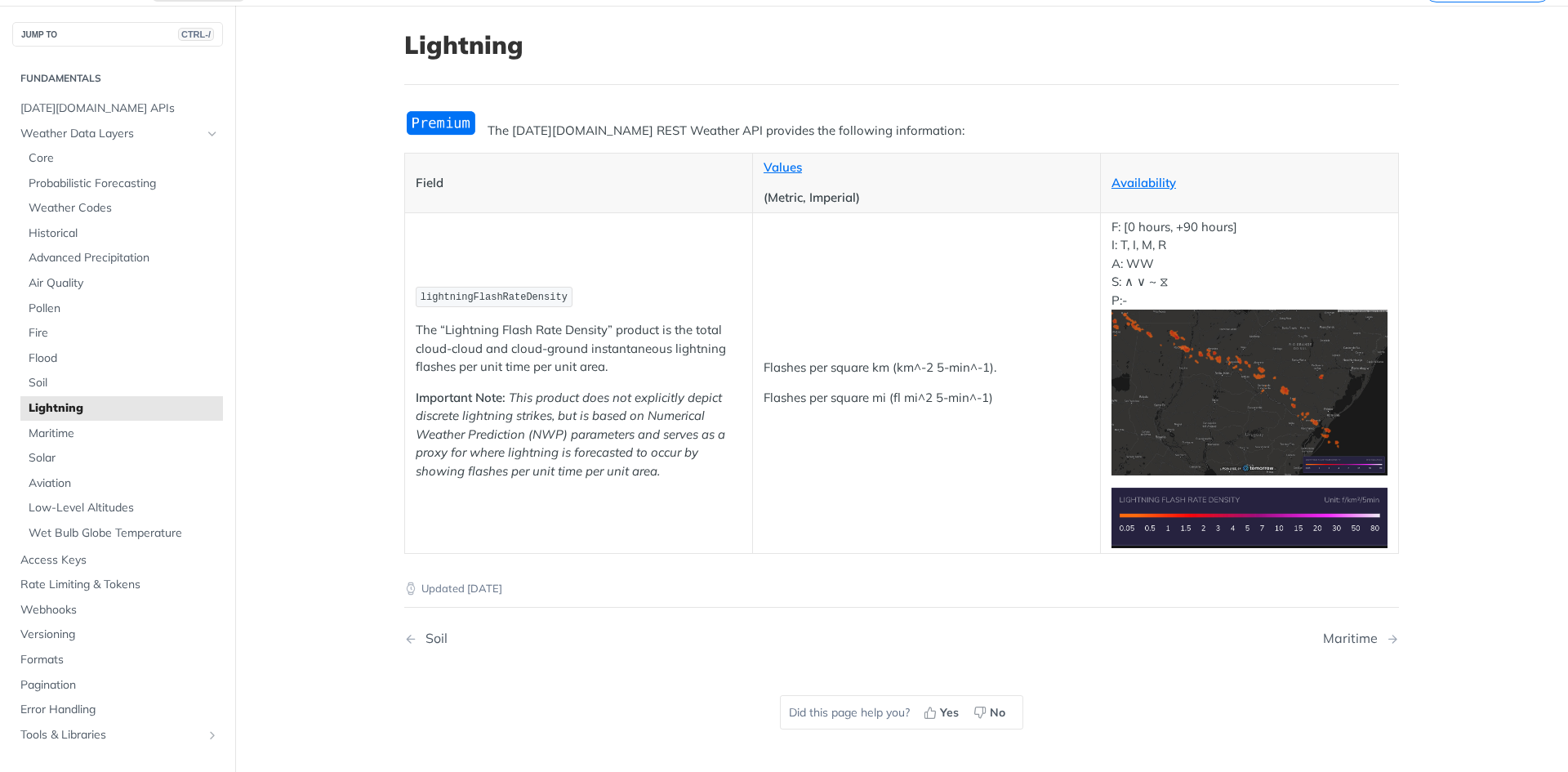
click at [345, 260] on main "JUMP TO CTRL-/ Fundamentals Tomorrow.io APIs Weather Data Layers Core Probabili…" at bounding box center [784, 396] width 1568 height 780
click at [139, 452] on span "Solar" at bounding box center [124, 458] width 190 height 16
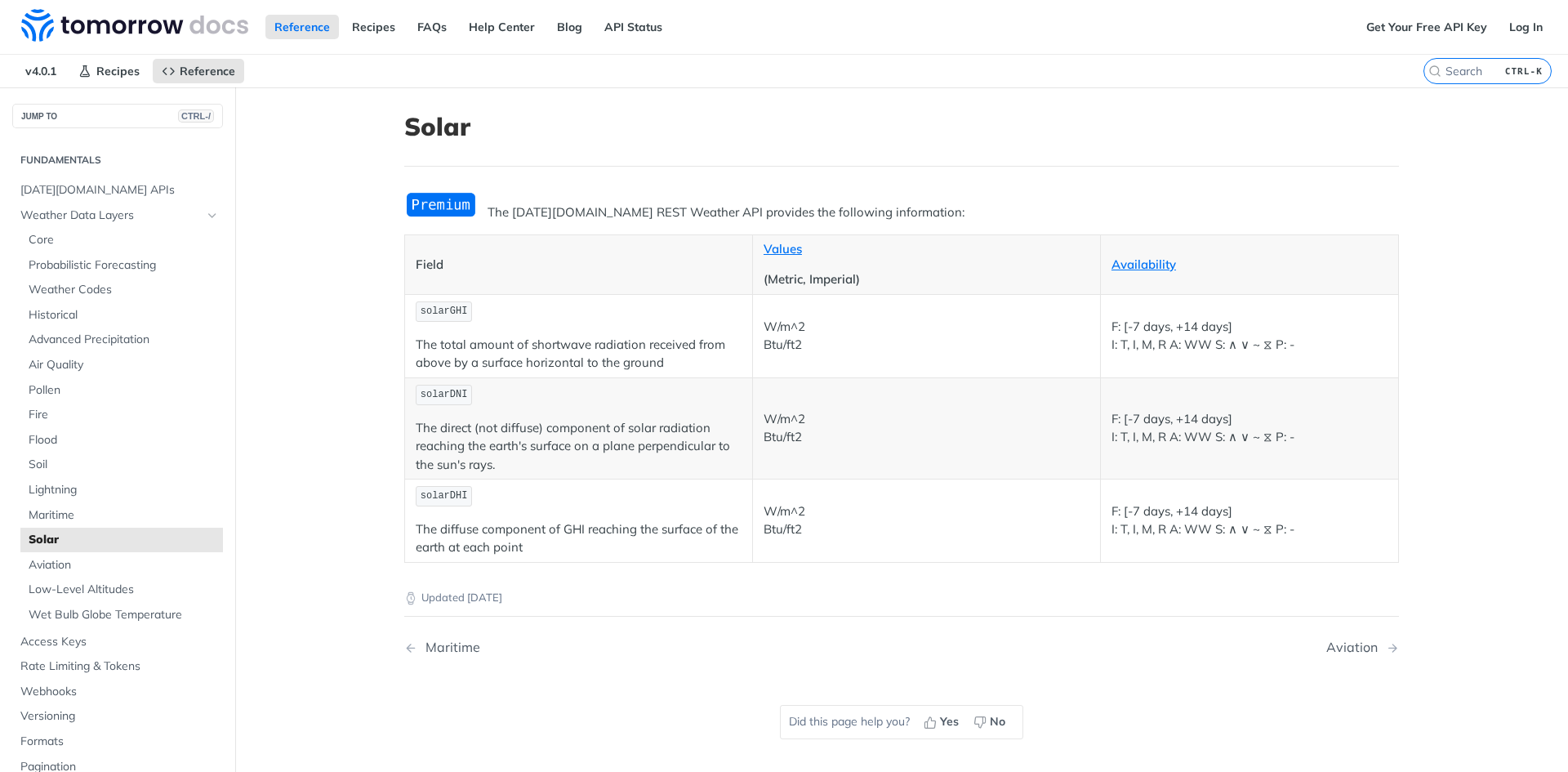
click at [362, 322] on main "JUMP TO CTRL-/ Fundamentals Tomorrow.io APIs Weather Data Layers Core Probabili…" at bounding box center [784, 473] width 1568 height 772
click at [362, 338] on main "JUMP TO CTRL-/ Fundamentals Tomorrow.io APIs Weather Data Layers Core Probabili…" at bounding box center [784, 473] width 1568 height 772
click at [338, 360] on main "JUMP TO CTRL-/ Fundamentals Tomorrow.io APIs Weather Data Layers Core Probabili…" at bounding box center [784, 473] width 1568 height 772
click at [98, 490] on span "Lightning" at bounding box center [124, 489] width 190 height 16
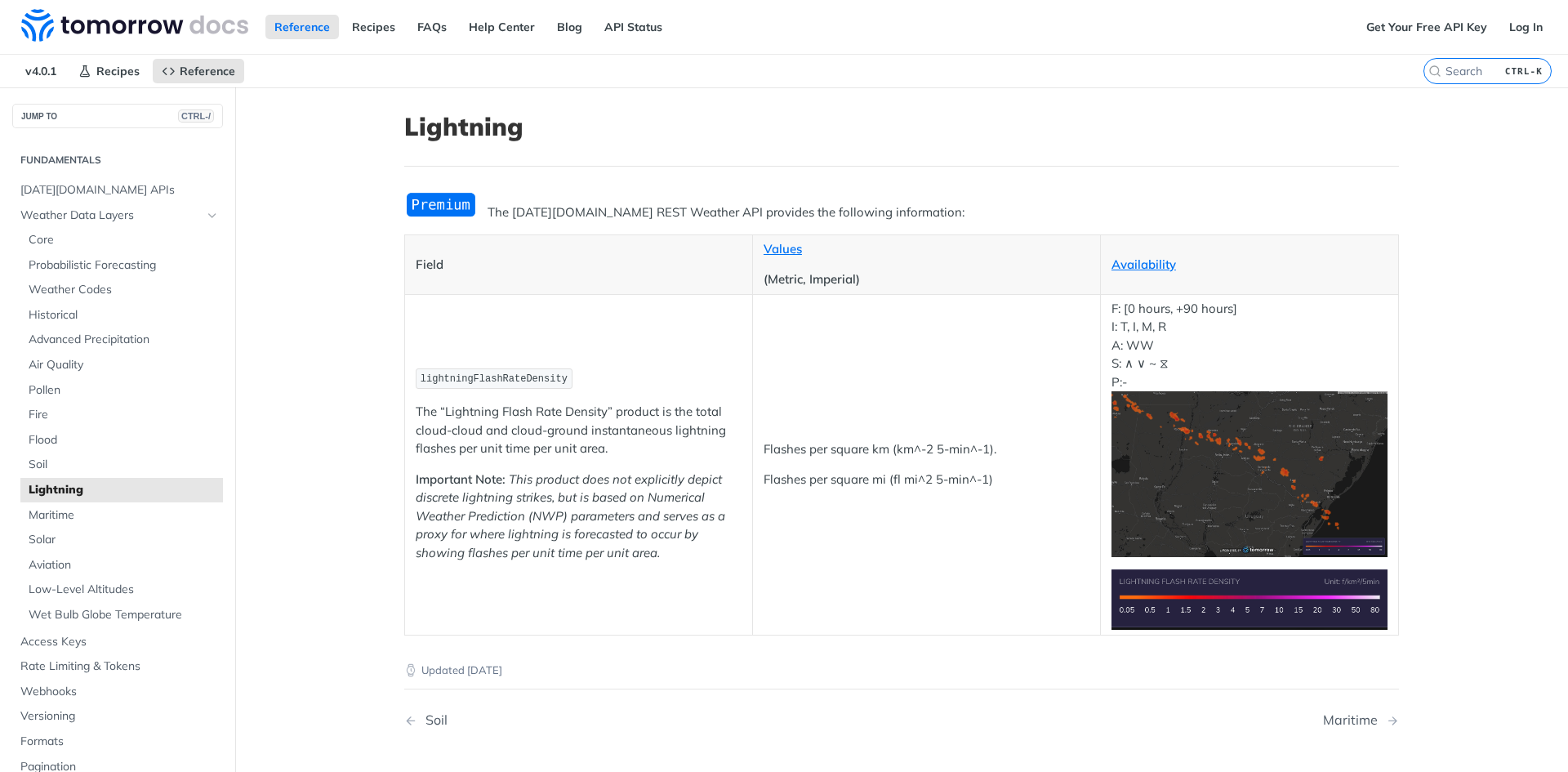
click at [356, 362] on main "JUMP TO CTRL-/ Fundamentals Tomorrow.io APIs Weather Data Layers Core Probabili…" at bounding box center [784, 477] width 1568 height 780
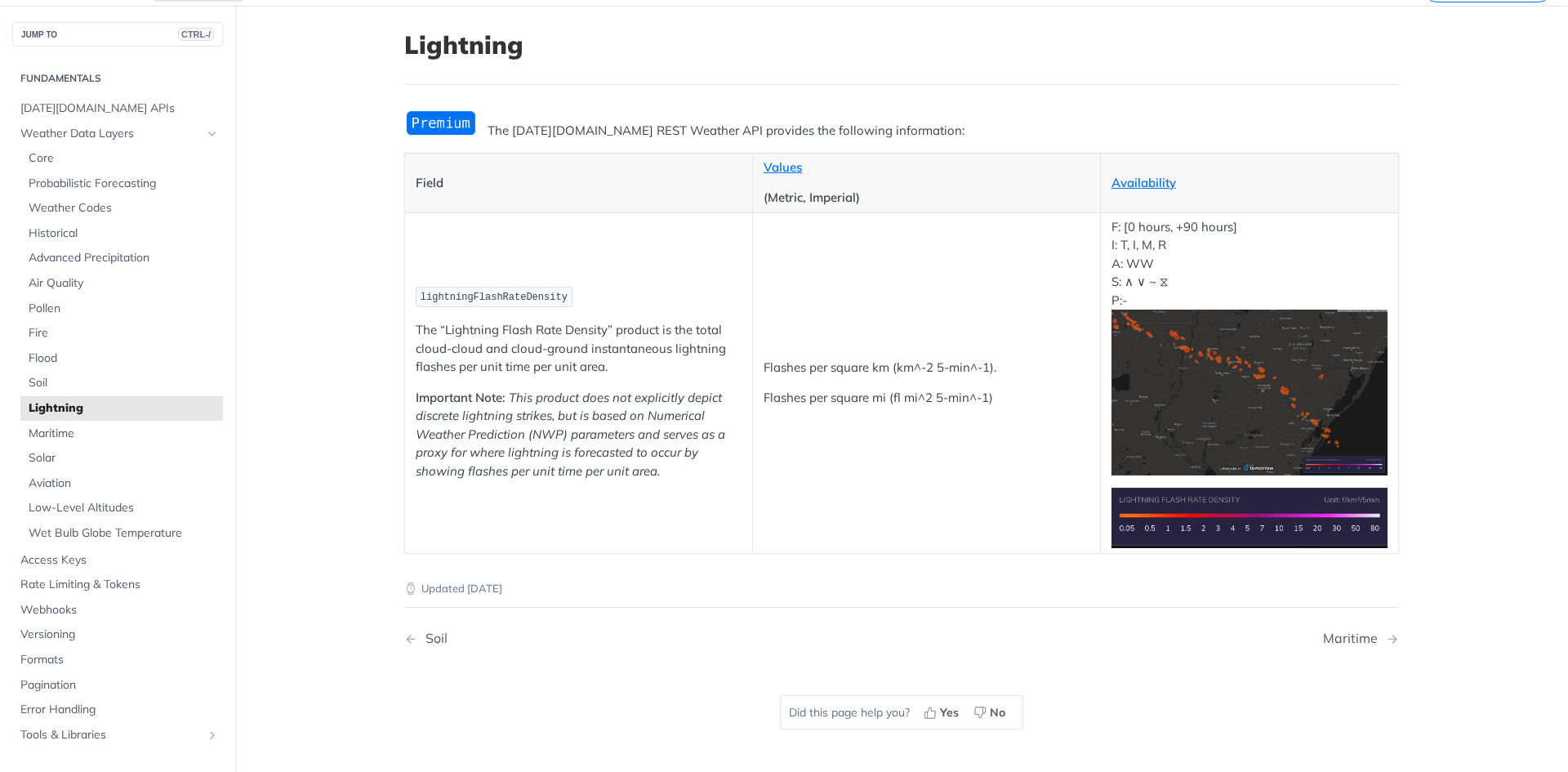
click at [1488, 445] on main "JUMP TO CTRL-/ Fundamentals Tomorrow.io APIs Weather Data Layers Core Probabili…" at bounding box center [784, 396] width 1568 height 780
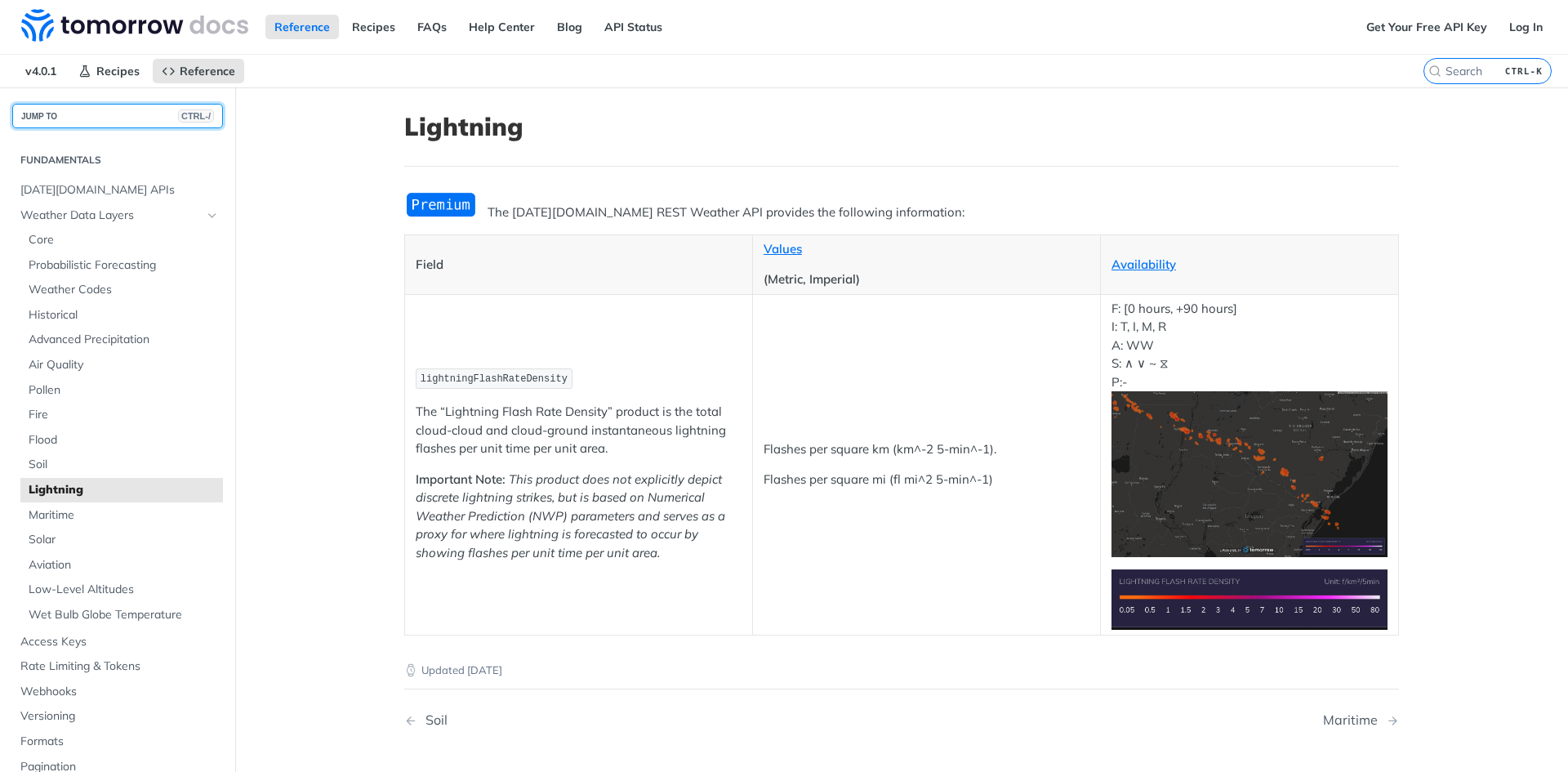
click at [61, 124] on button "JUMP TO CTRL-/" at bounding box center [117, 116] width 211 height 24
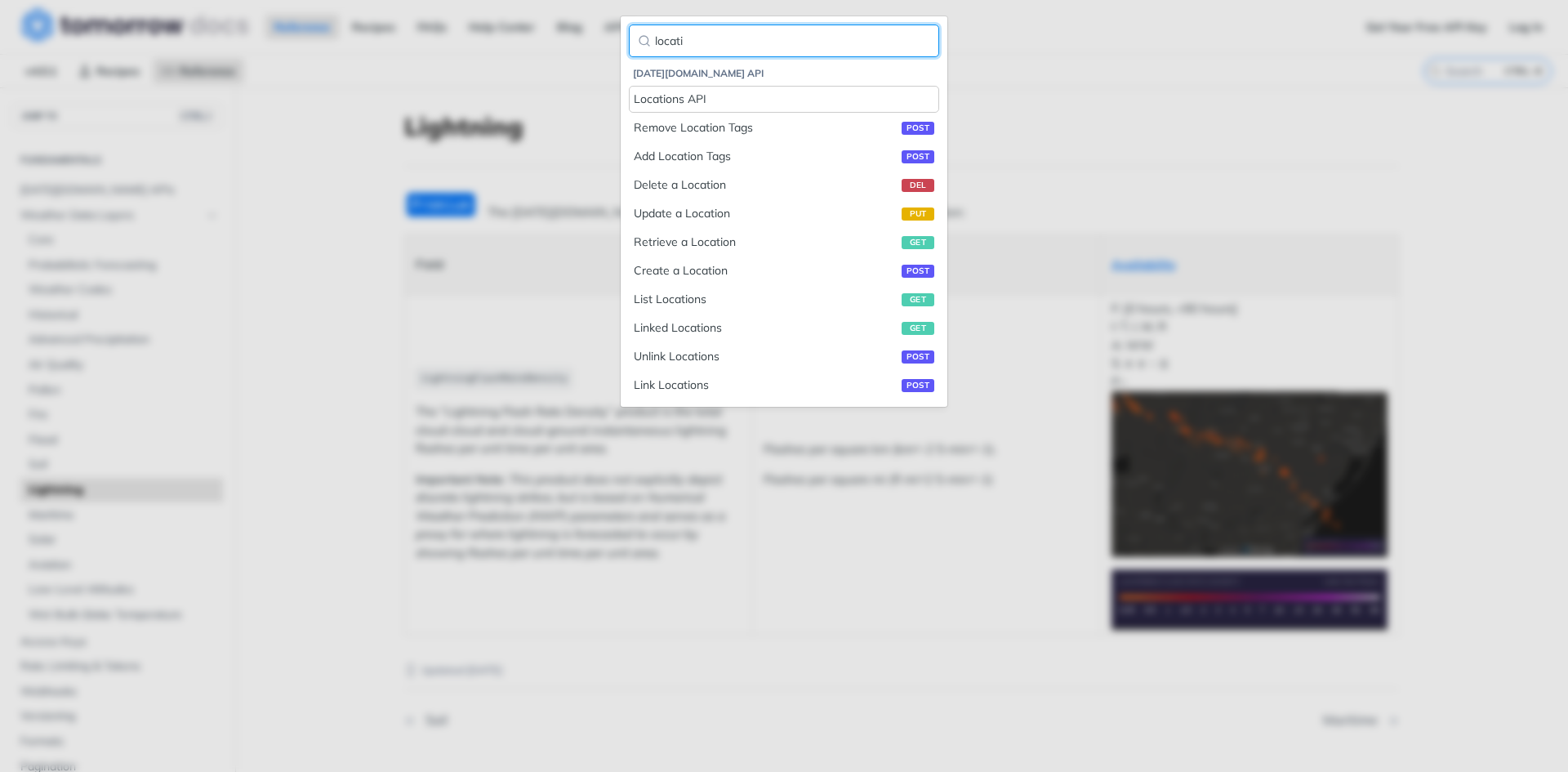
type input "locati"
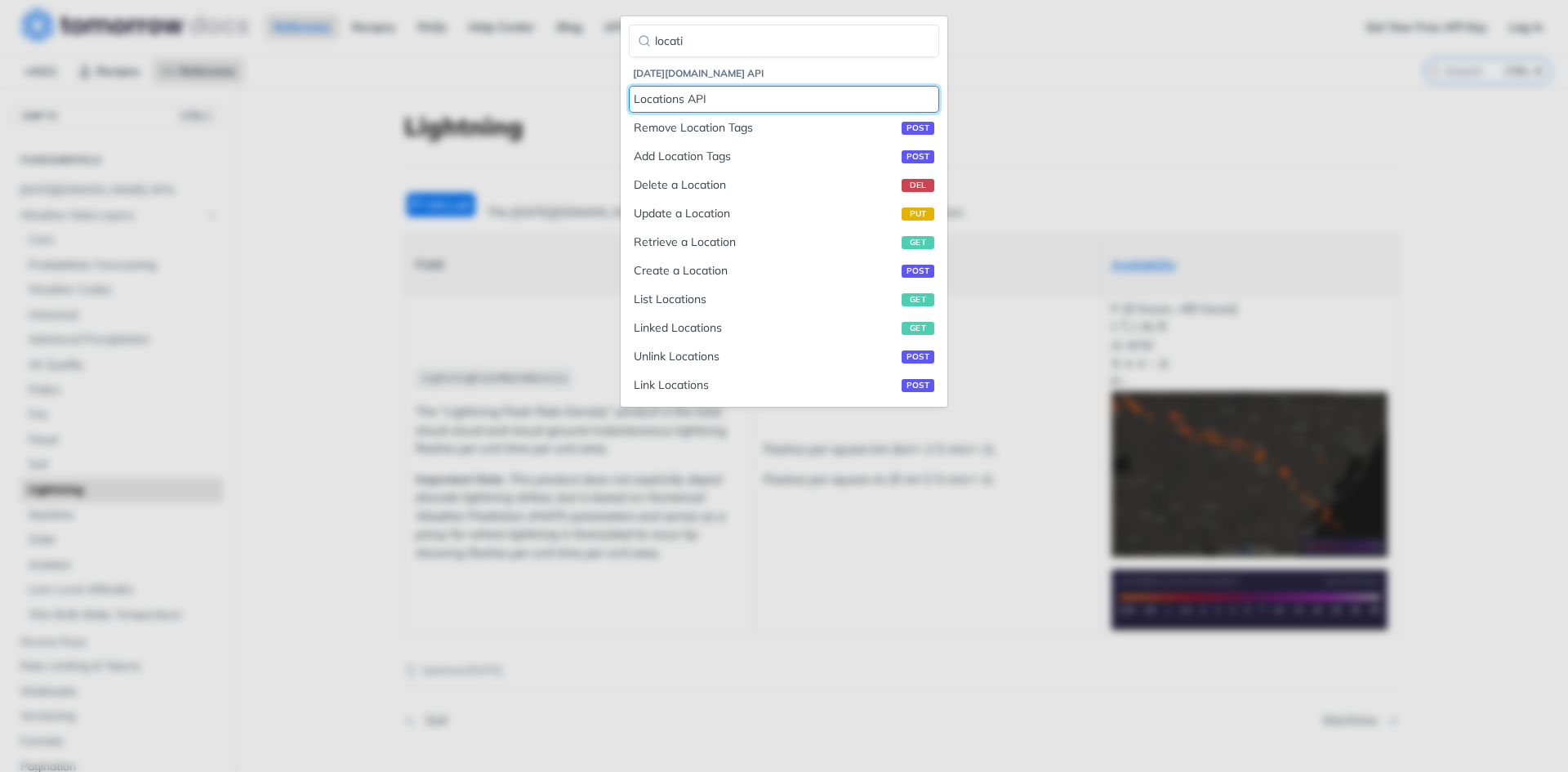
click at [738, 93] on div "Locations API" at bounding box center [784, 99] width 300 height 17
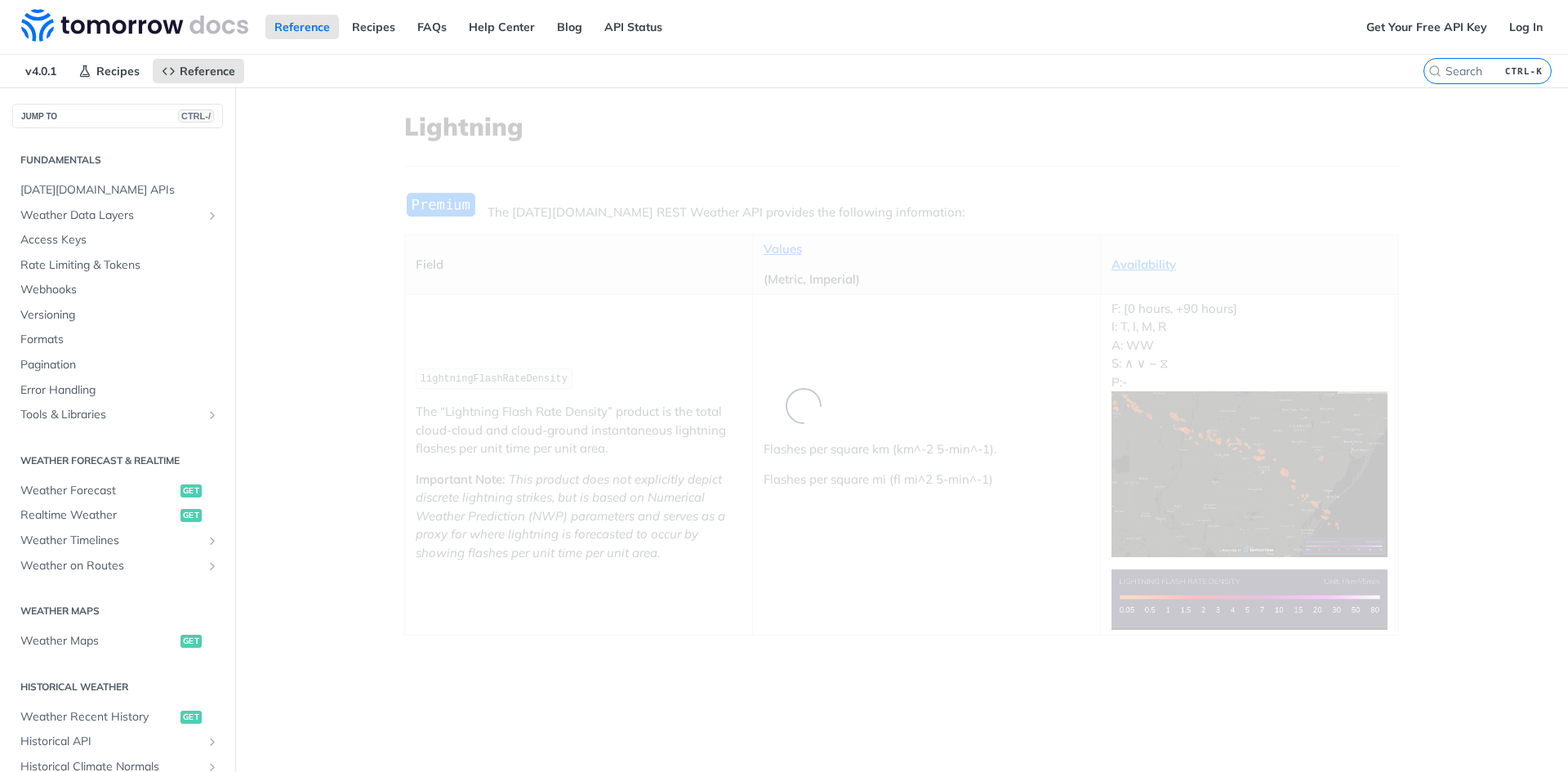
scroll to position [490, 0]
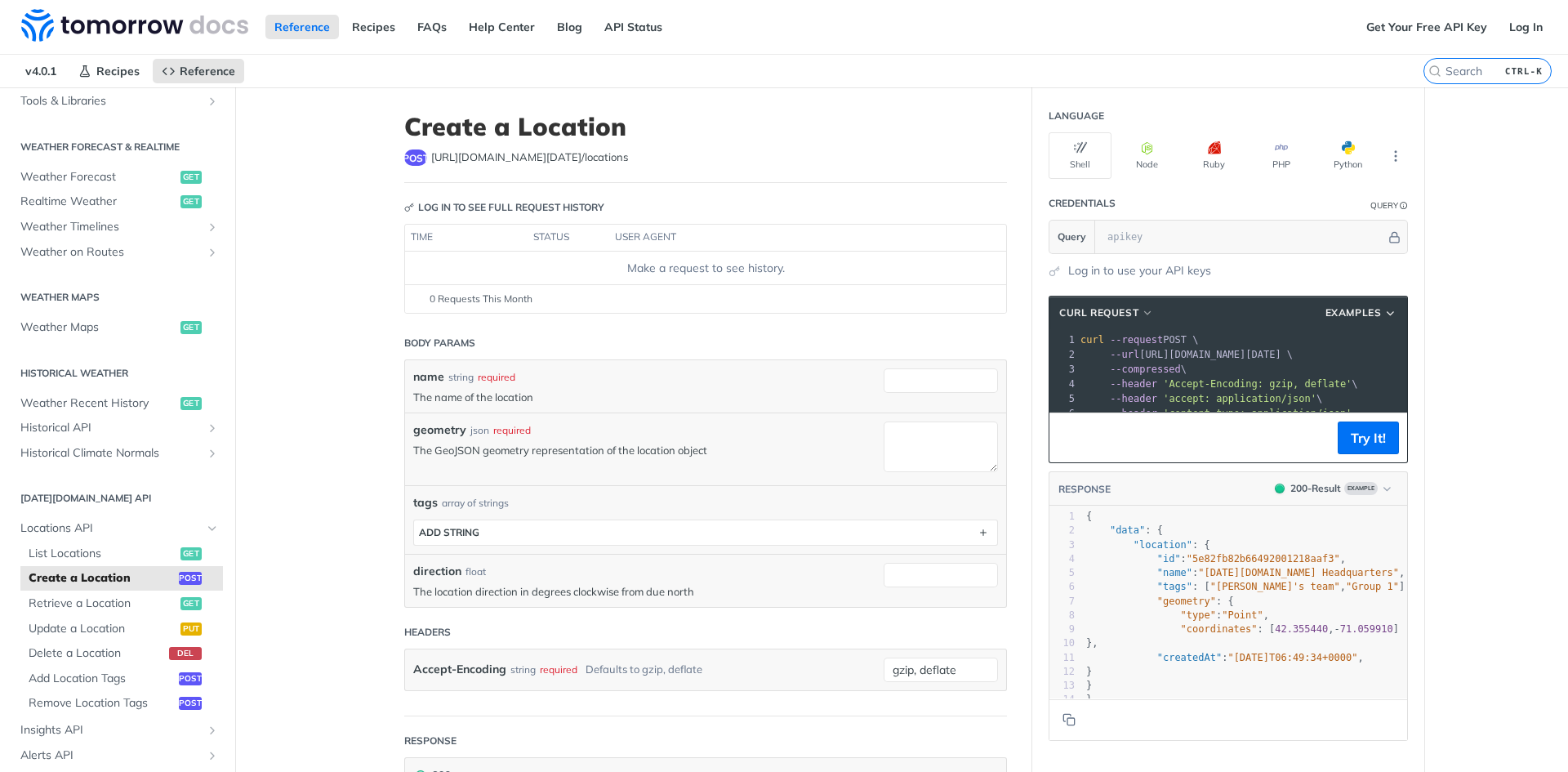
click at [343, 375] on main "JUMP TO CTRL-/ Fundamentals Tomorrow.io APIs Weather Data Layers Core Probabili…" at bounding box center [784, 606] width 1568 height 1040
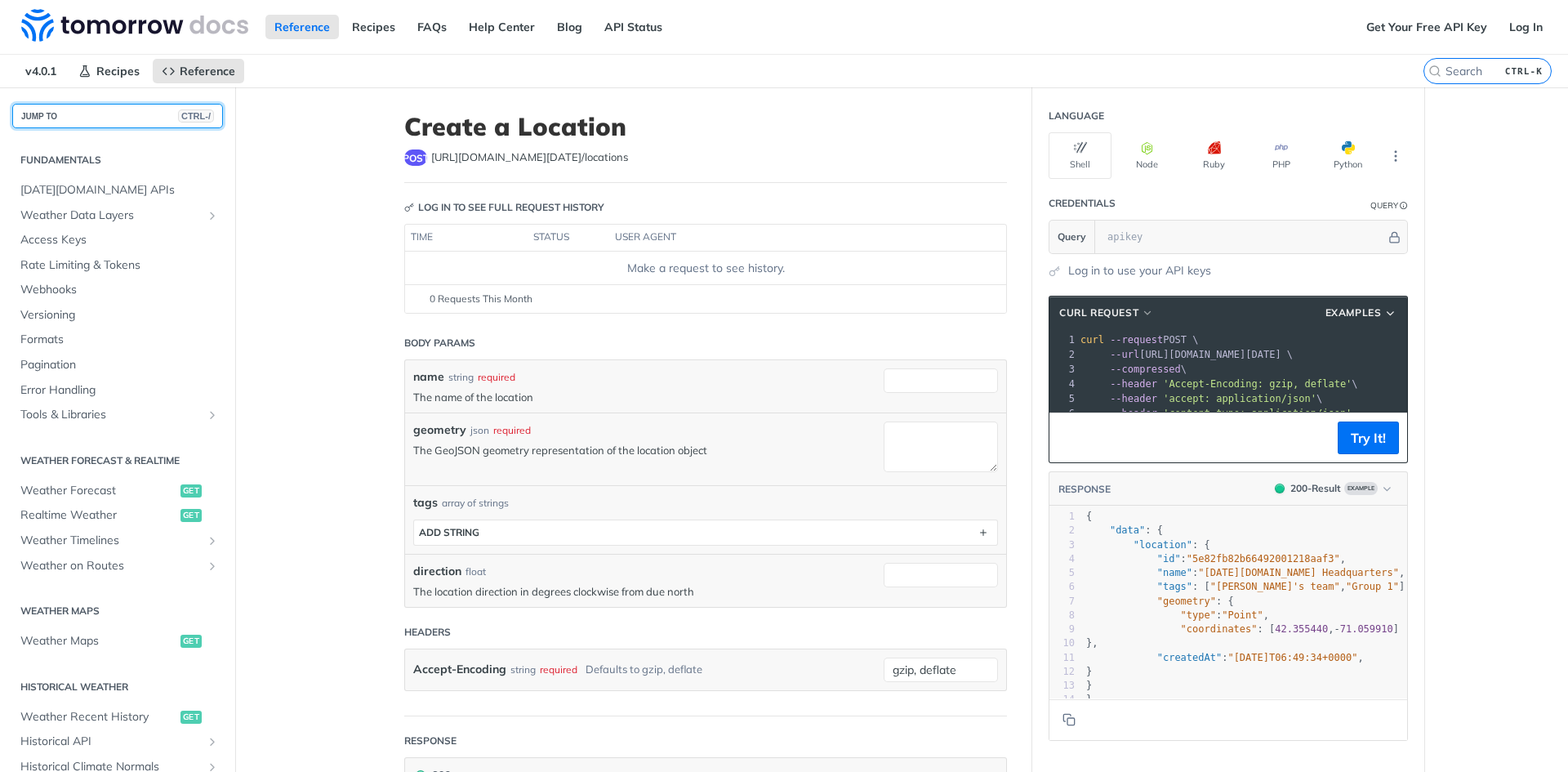
click at [68, 120] on button "JUMP TO CTRL-/" at bounding box center [117, 116] width 211 height 24
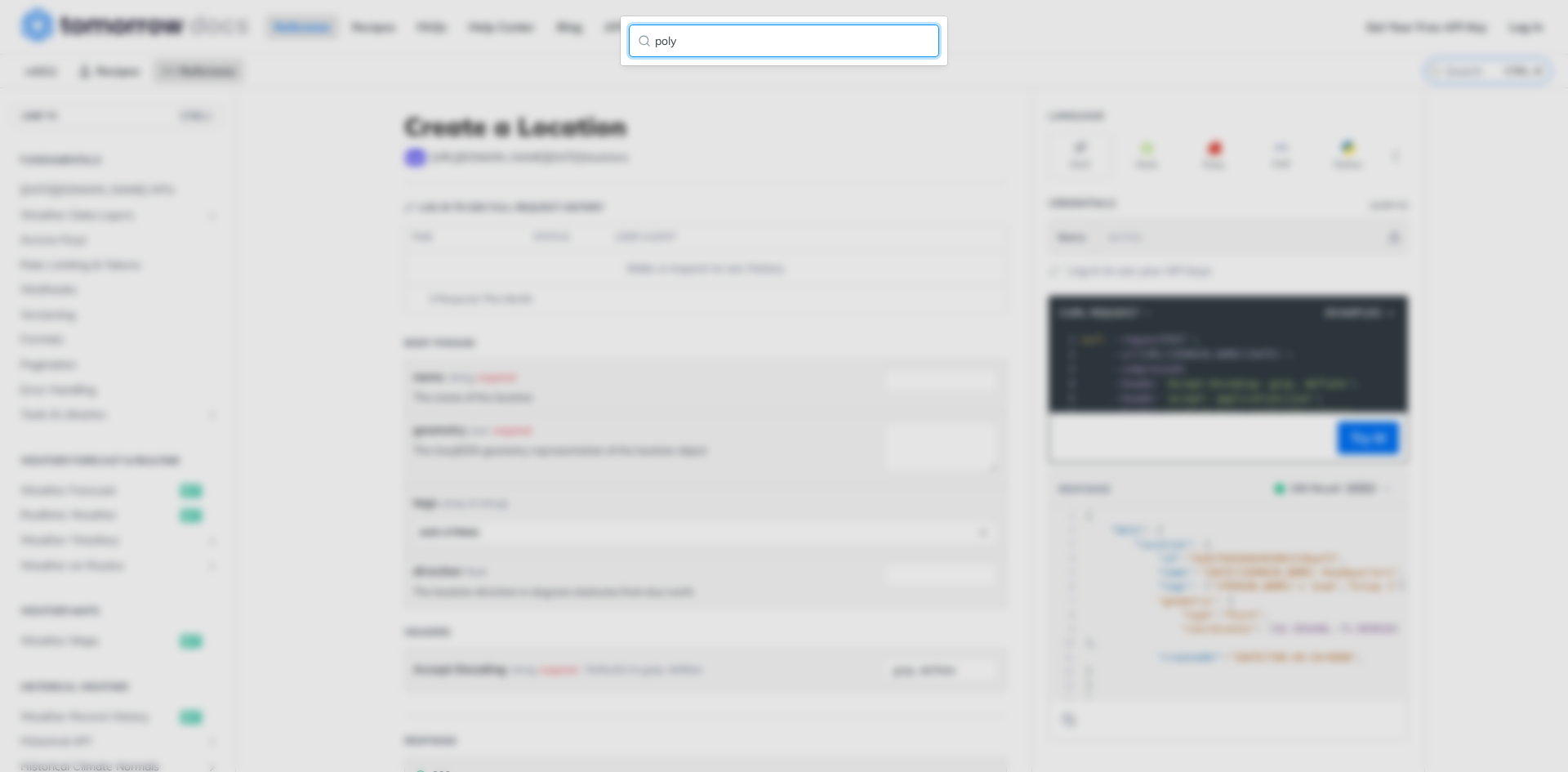
type input "poly"
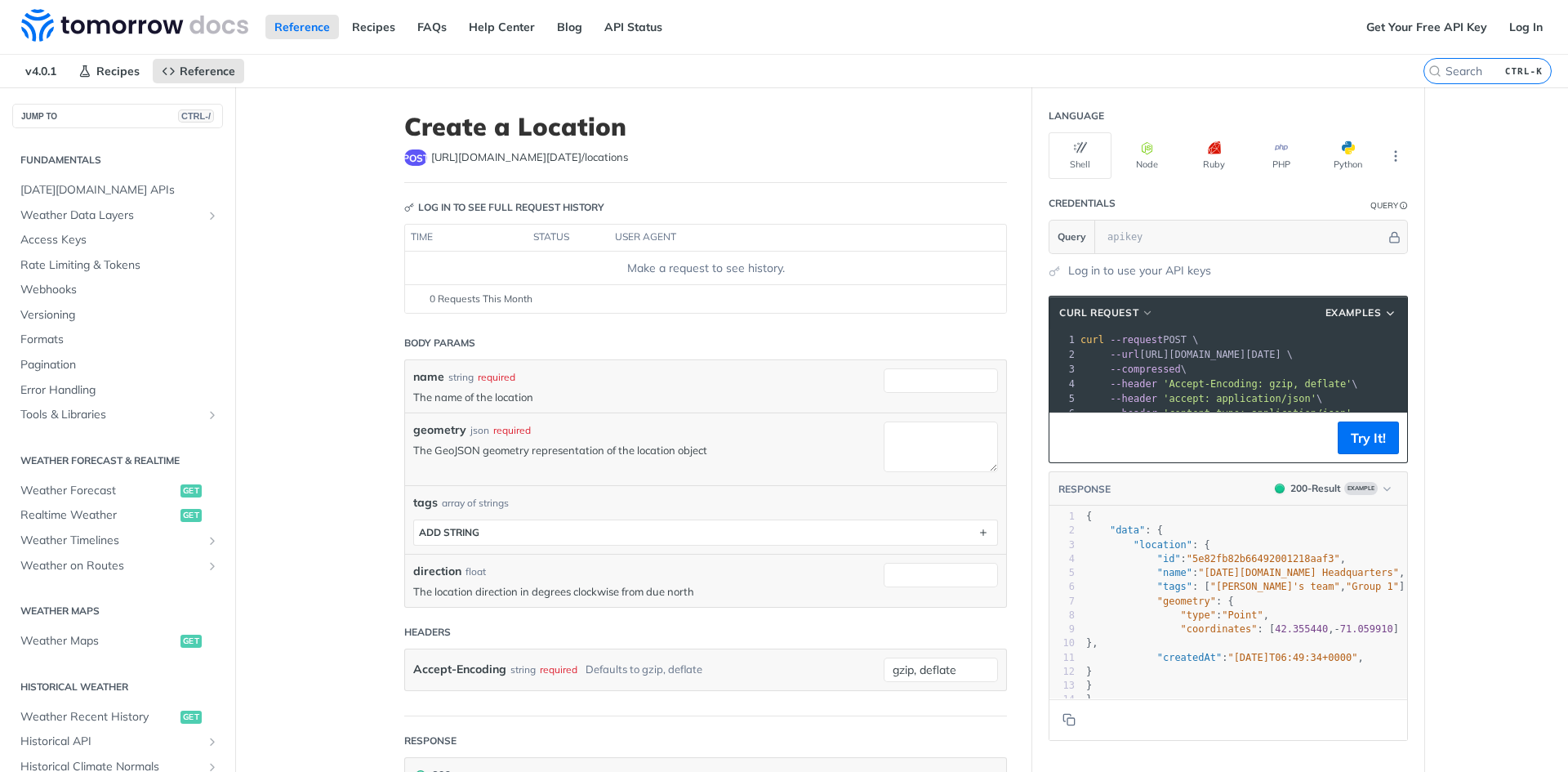
click at [318, 164] on main "JUMP TO CTRL-/ Fundamentals Tomorrow.io APIs Weather Data Layers Core Probabili…" at bounding box center [784, 606] width 1568 height 1040
click at [434, 324] on article "Create a Location post https://api.tomorrow.io/v4 /locations Log in to see full…" at bounding box center [706, 606] width 653 height 1040
click at [86, 119] on button "JUMP TO CTRL-/" at bounding box center [117, 116] width 211 height 24
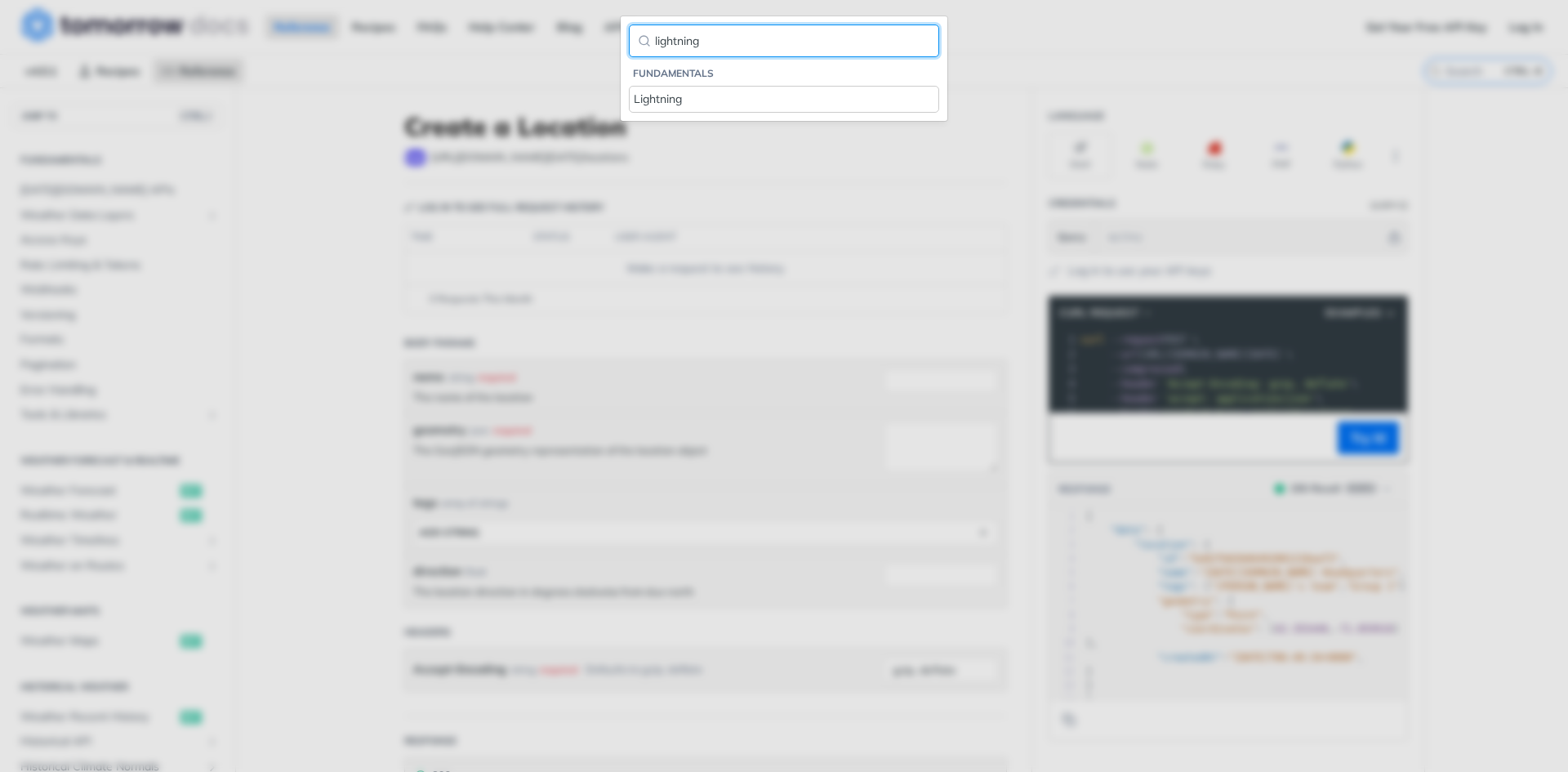
type input "lightning"
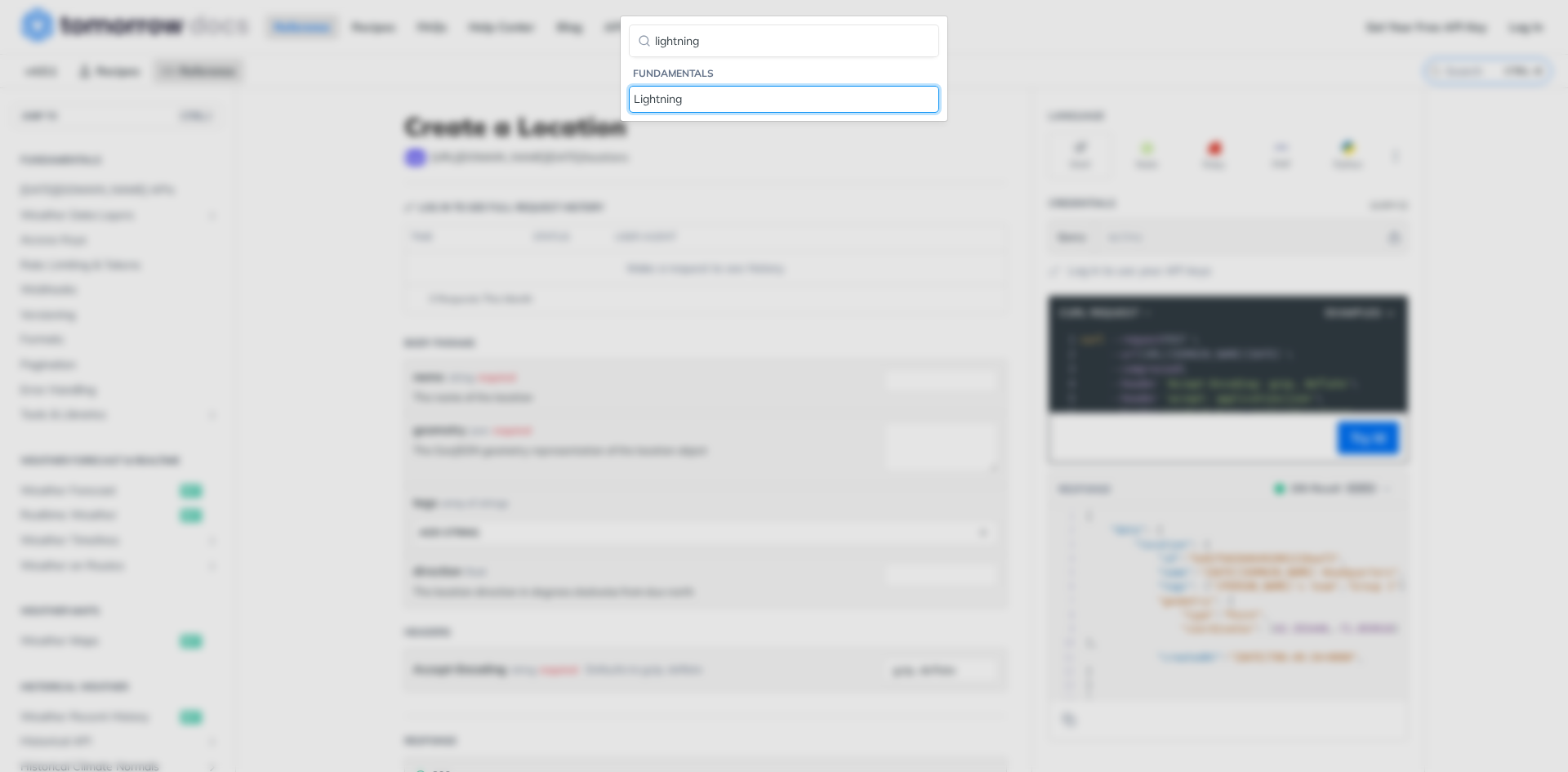
click at [669, 111] on link "Lightning" at bounding box center [784, 99] width 311 height 27
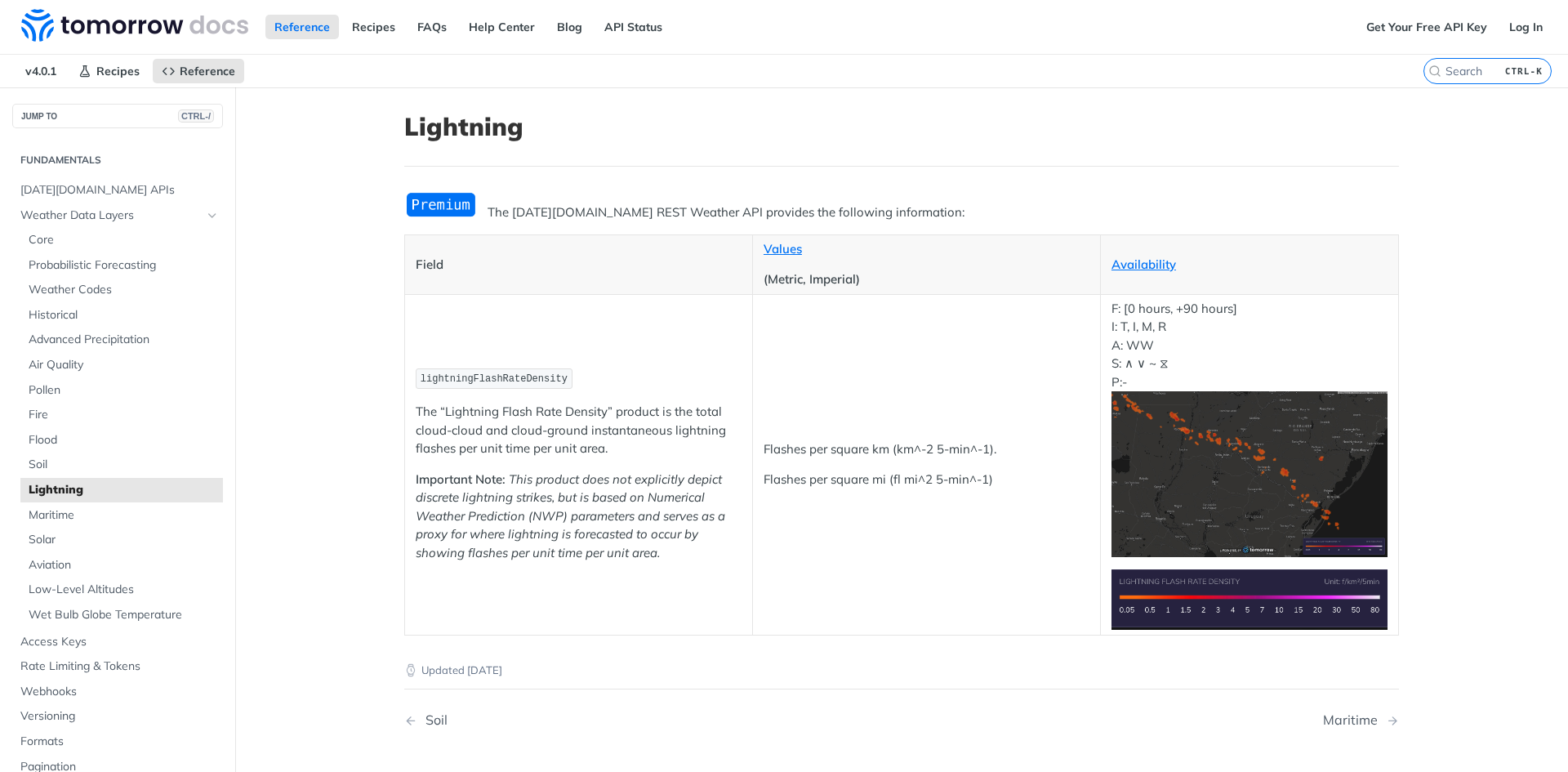
click at [356, 365] on main "JUMP TO CTRL-/ Fundamentals Tomorrow.io APIs Weather Data Layers Core Probabili…" at bounding box center [784, 477] width 1568 height 780
drag, startPoint x: 859, startPoint y: 451, endPoint x: 985, endPoint y: 454, distance: 126.0
click at [975, 455] on p "Flashes per square km (km^-2 5-min^-1)." at bounding box center [927, 449] width 326 height 19
click at [995, 453] on p "Flashes per square km (km^-2 5-min^-1)." at bounding box center [927, 449] width 326 height 19
